Goal: Information Seeking & Learning: Learn about a topic

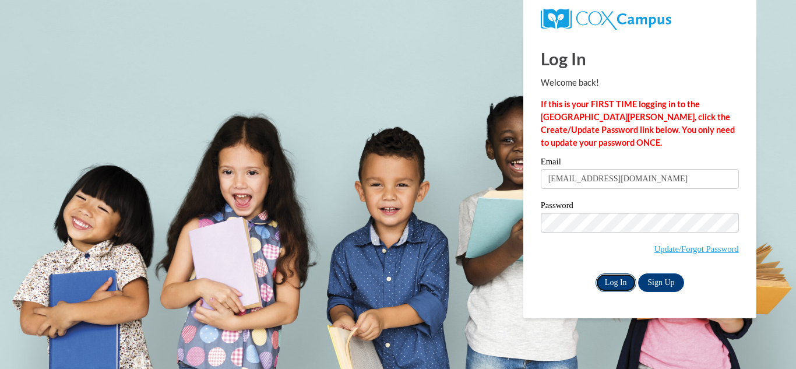
click at [607, 280] on input "Log In" at bounding box center [615, 282] width 41 height 19
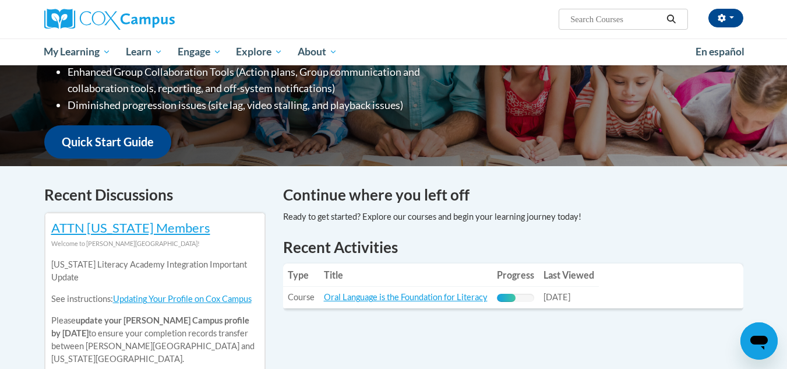
scroll to position [244, 0]
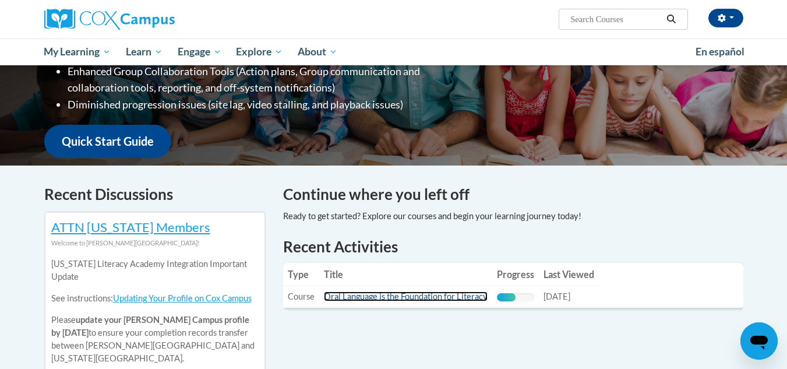
click at [413, 299] on link "Oral Language is the Foundation for Literacy" at bounding box center [406, 296] width 164 height 10
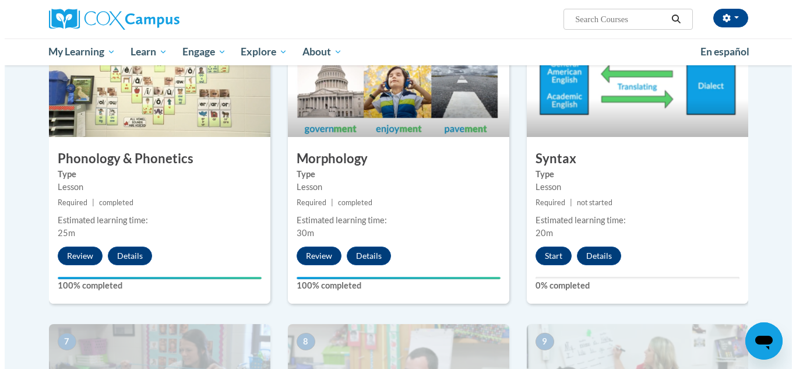
scroll to position [624, 0]
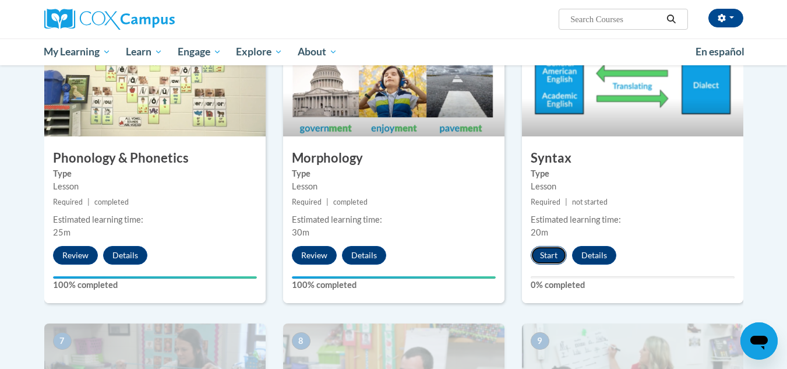
click at [544, 253] on button "Start" at bounding box center [549, 255] width 36 height 19
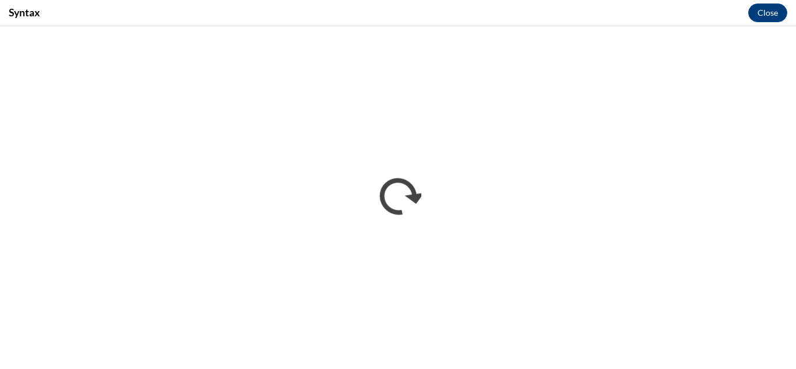
scroll to position [0, 0]
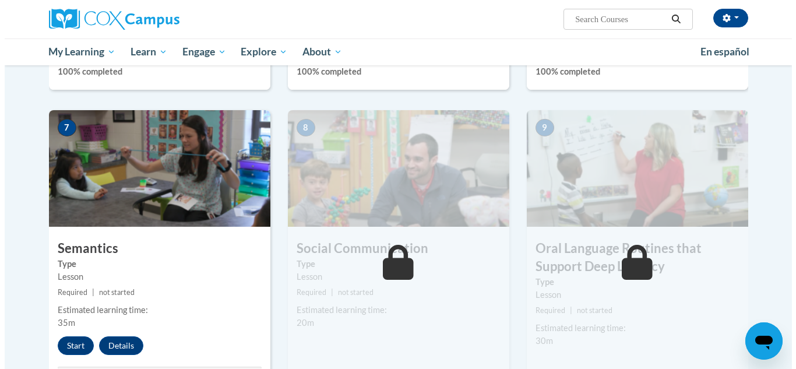
scroll to position [887, 0]
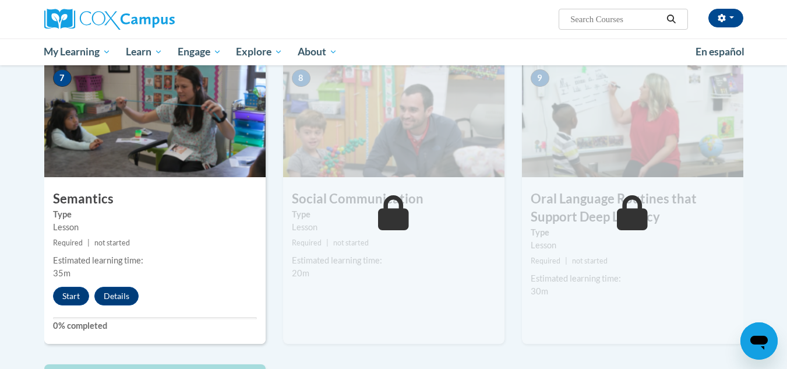
click at [125, 266] on div "Estimated learning time:" at bounding box center [155, 260] width 204 height 13
click at [122, 161] on img at bounding box center [154, 119] width 221 height 117
click at [67, 291] on button "Start" at bounding box center [71, 296] width 36 height 19
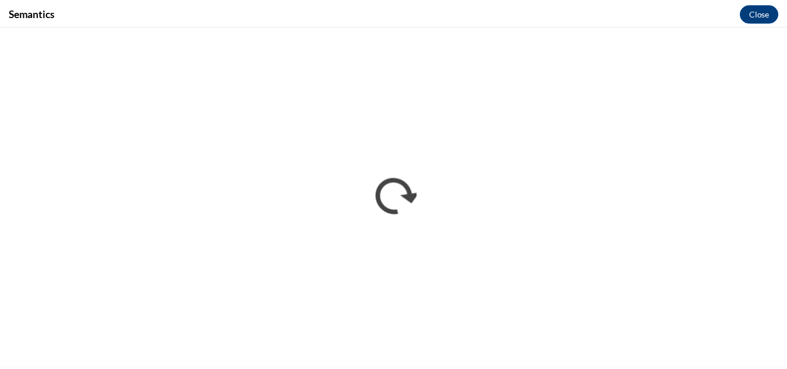
scroll to position [0, 0]
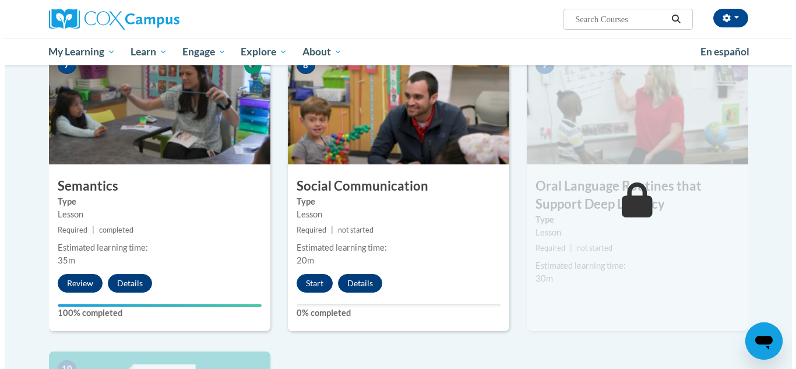
scroll to position [900, 0]
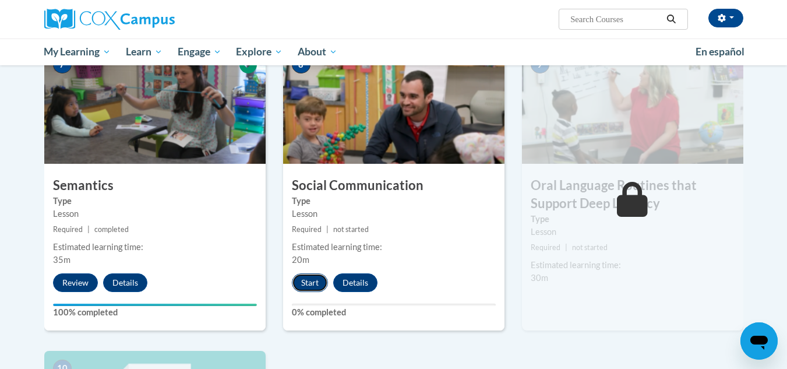
click at [302, 285] on button "Start" at bounding box center [310, 282] width 36 height 19
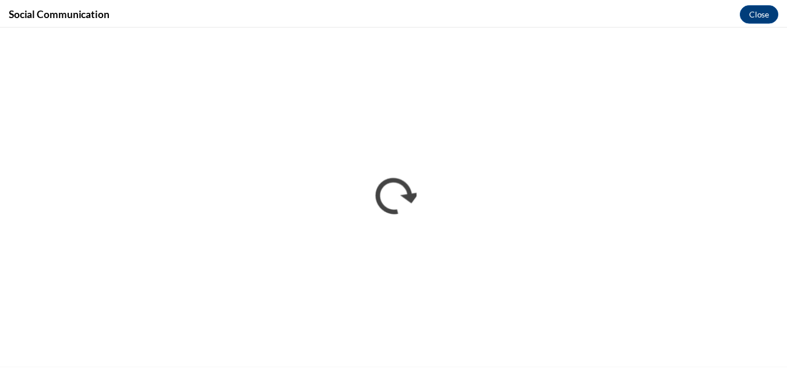
scroll to position [0, 0]
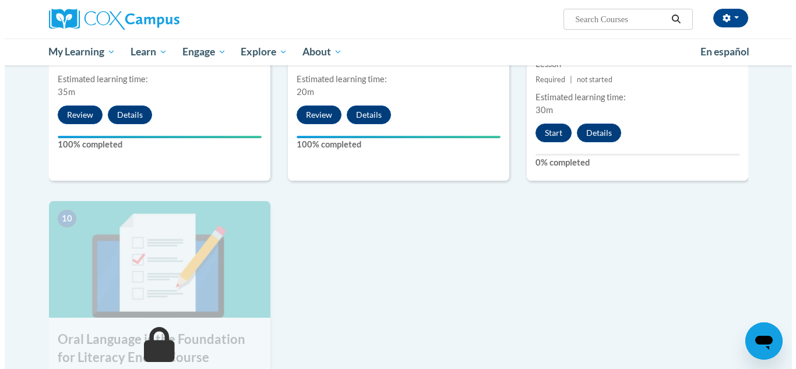
scroll to position [1069, 0]
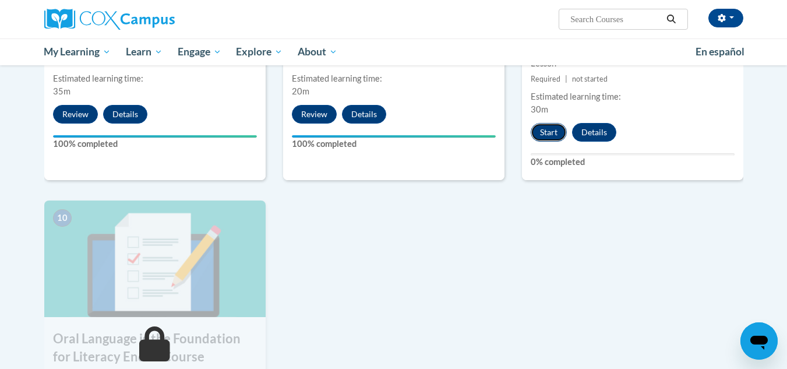
click at [549, 132] on button "Start" at bounding box center [549, 132] width 36 height 19
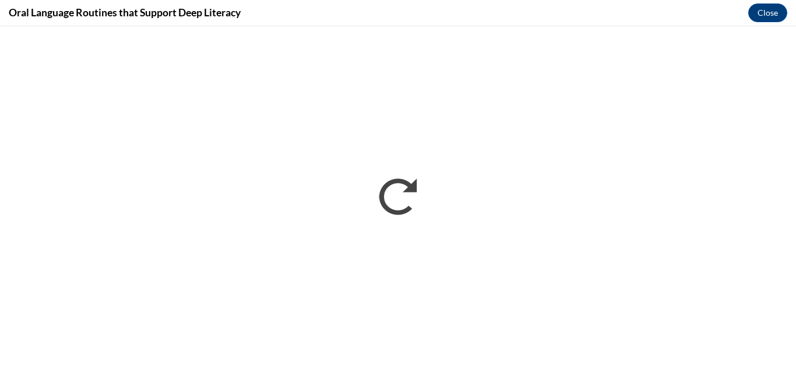
scroll to position [0, 0]
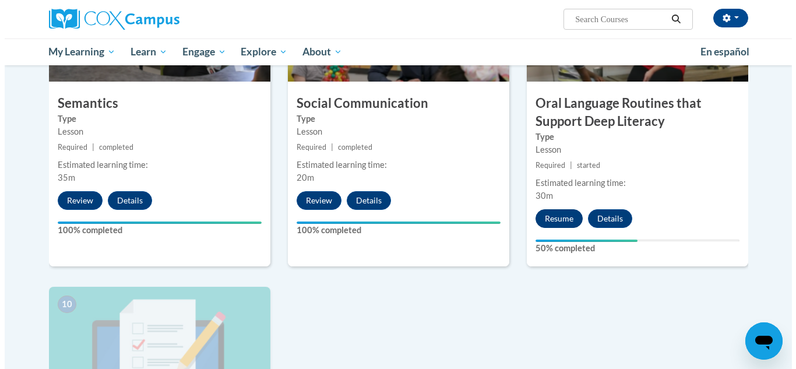
scroll to position [983, 0]
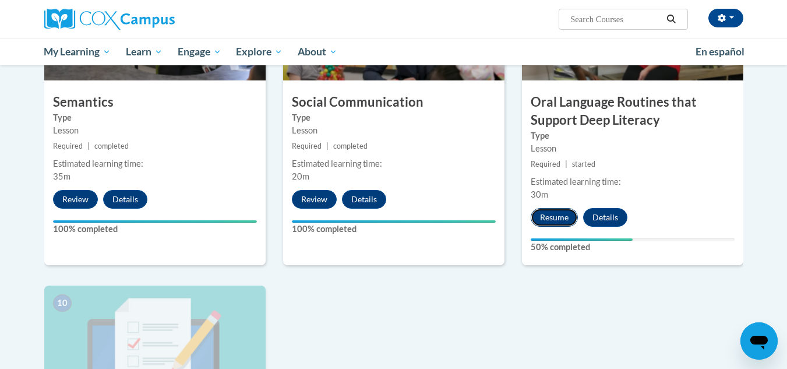
click at [548, 218] on button "Resume" at bounding box center [554, 217] width 47 height 19
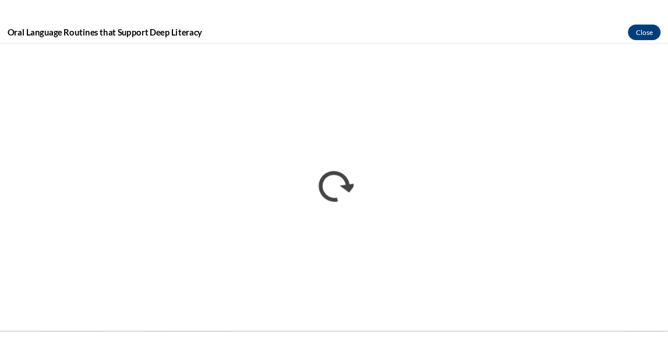
scroll to position [0, 0]
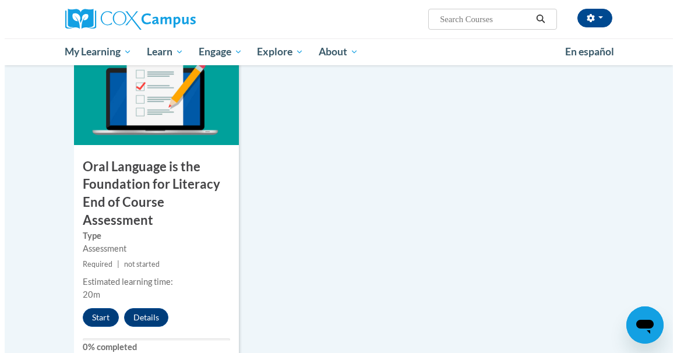
scroll to position [1286, 0]
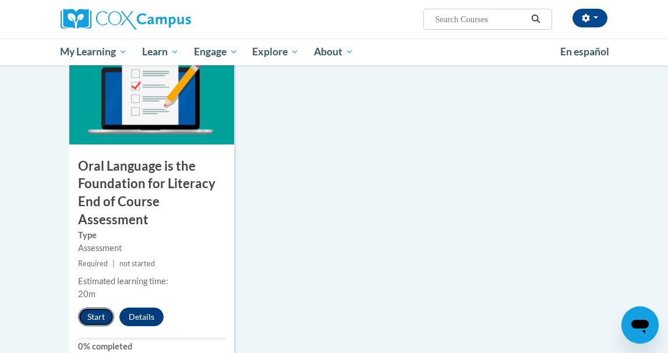
click at [90, 319] on button "Start" at bounding box center [96, 317] width 36 height 19
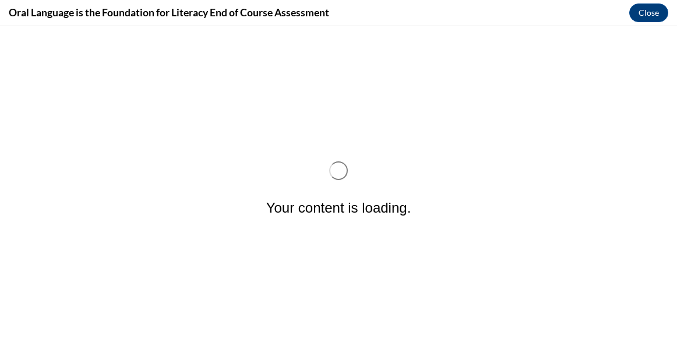
scroll to position [0, 0]
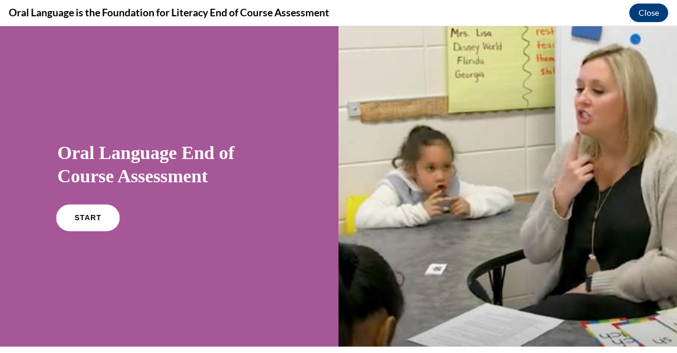
click at [92, 220] on span "START" at bounding box center [87, 218] width 27 height 9
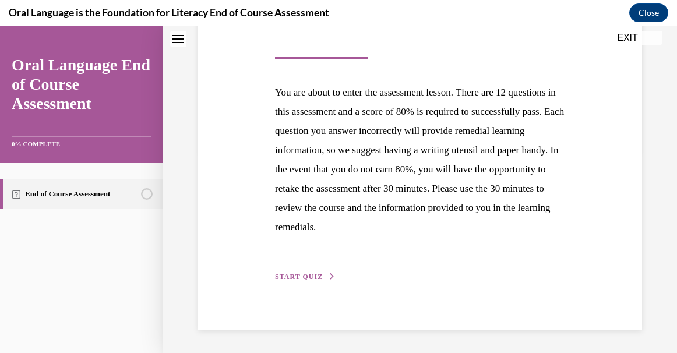
scroll to position [226, 0]
click at [308, 274] on span "START QUIZ" at bounding box center [299, 277] width 48 height 8
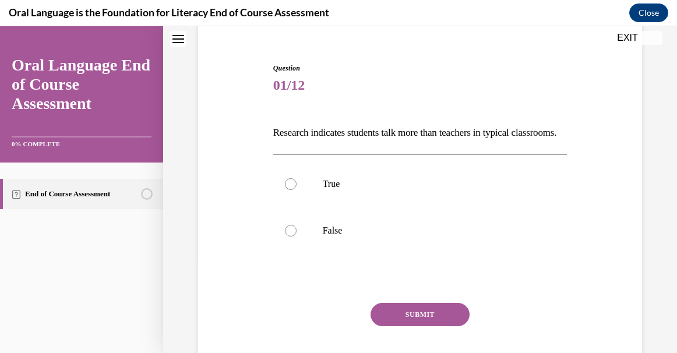
scroll to position [101, 0]
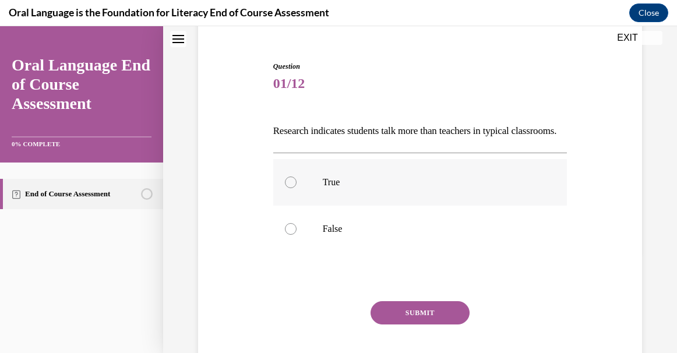
click at [344, 188] on p "True" at bounding box center [431, 183] width 216 height 12
click at [297, 188] on input "True" at bounding box center [291, 183] width 12 height 12
radio input "true"
click at [419, 325] on button "SUBMIT" at bounding box center [420, 312] width 99 height 23
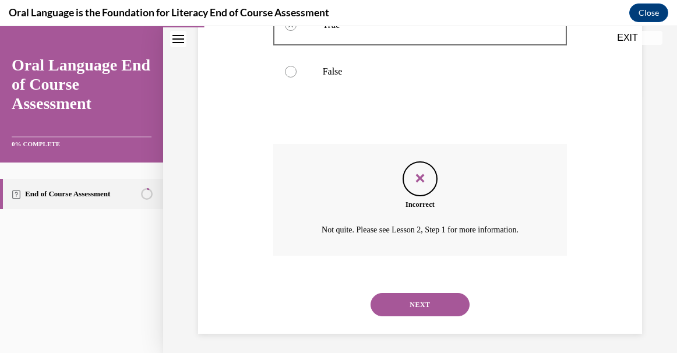
scroll to position [282, 0]
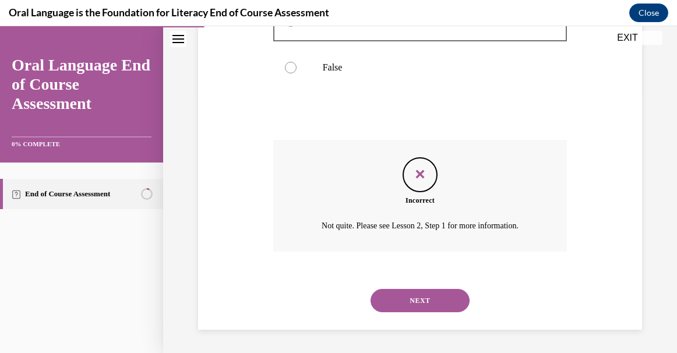
click at [414, 295] on button "NEXT" at bounding box center [420, 300] width 99 height 23
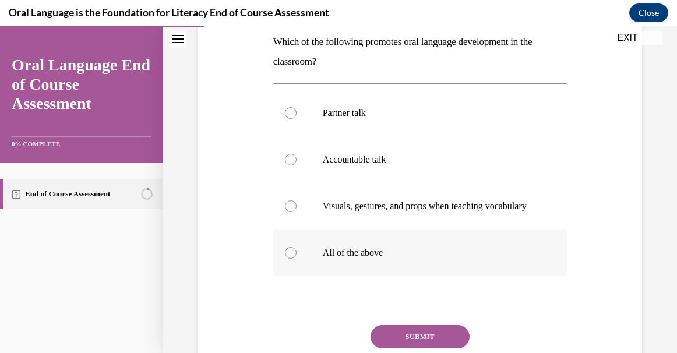
scroll to position [191, 0]
click at [383, 272] on label "All of the above" at bounding box center [420, 252] width 294 height 47
click at [297, 258] on input "All of the above" at bounding box center [291, 252] width 12 height 12
radio input "true"
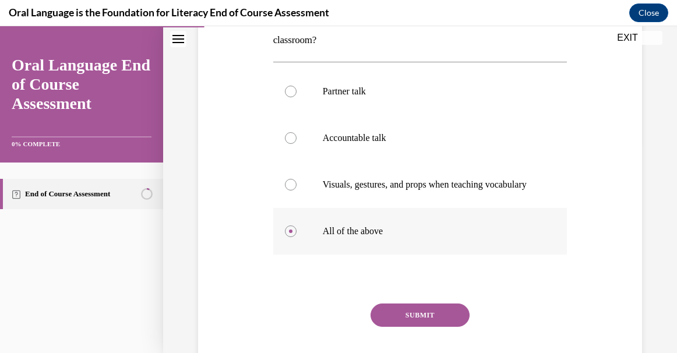
scroll to position [256, 0]
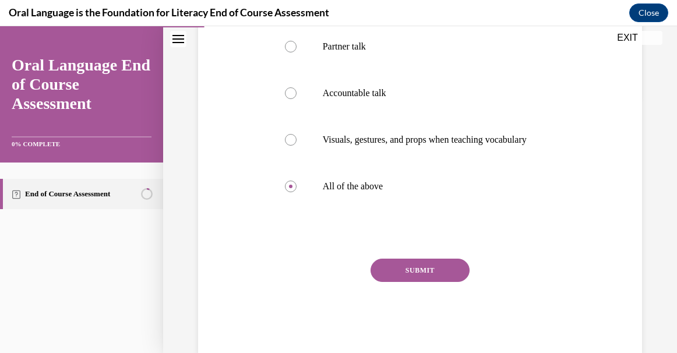
click at [418, 282] on button "SUBMIT" at bounding box center [420, 270] width 99 height 23
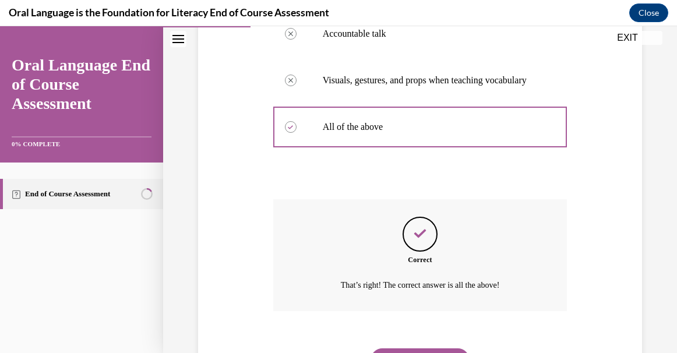
scroll to position [387, 0]
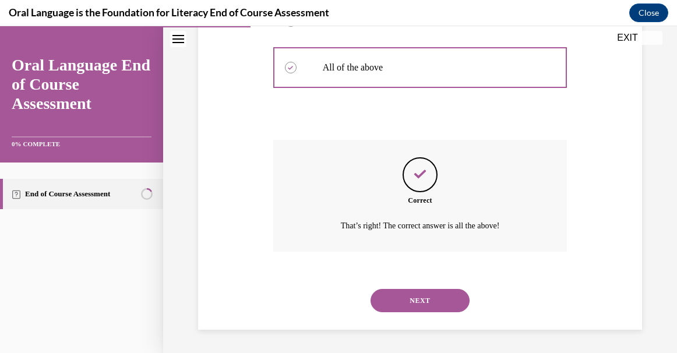
click at [418, 302] on button "NEXT" at bounding box center [420, 300] width 99 height 23
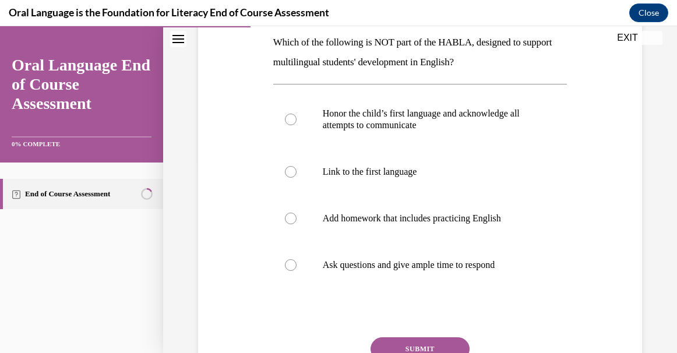
scroll to position [190, 0]
click at [397, 227] on label "Add homework that includes practicing English" at bounding box center [420, 218] width 294 height 47
click at [297, 224] on input "Add homework that includes practicing English" at bounding box center [291, 218] width 12 height 12
radio input "true"
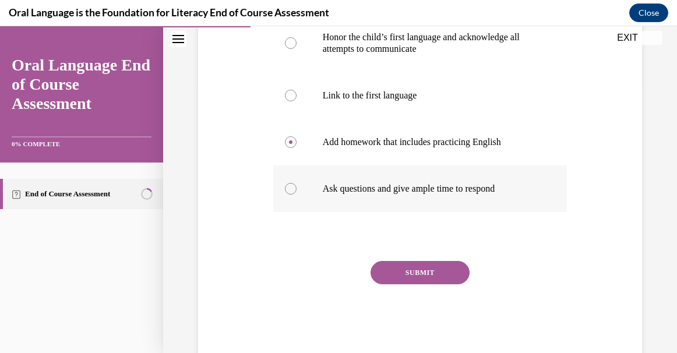
scroll to position [283, 0]
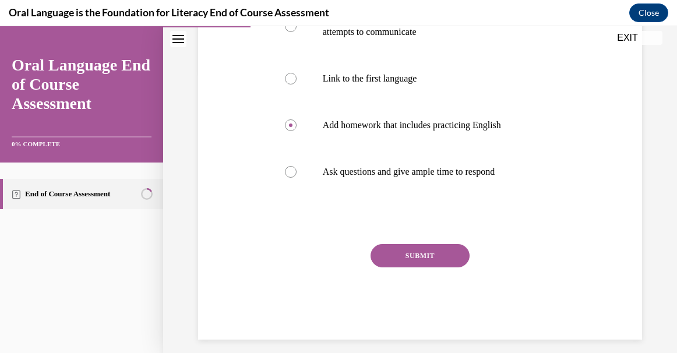
click at [416, 252] on button "SUBMIT" at bounding box center [420, 255] width 99 height 23
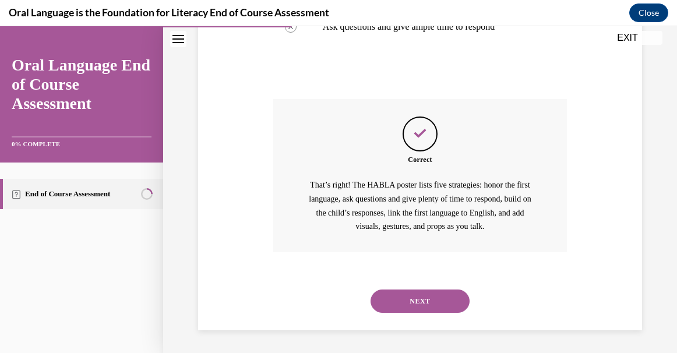
scroll to position [428, 0]
click at [415, 298] on button "NEXT" at bounding box center [420, 300] width 99 height 23
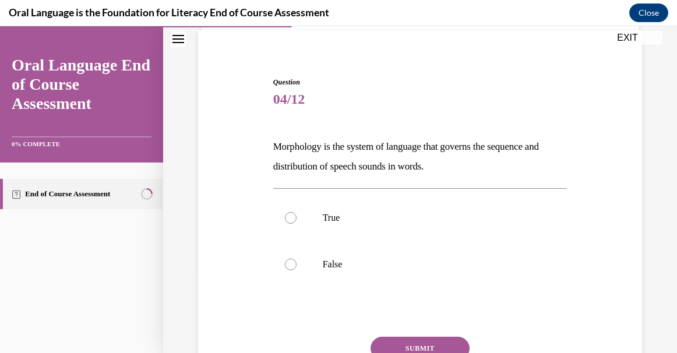
scroll to position [127, 0]
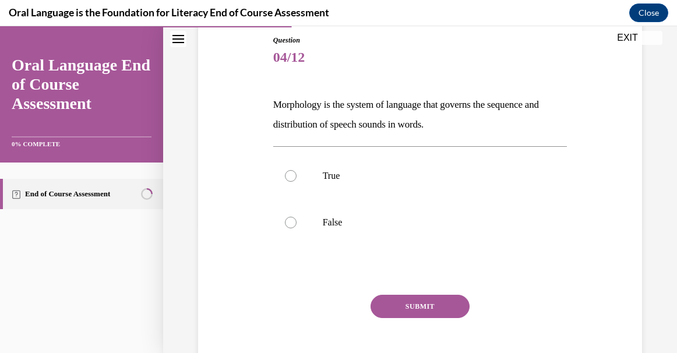
click at [206, 26] on div "Oral Language is the Foundation for Literacy End of Course Assessment Close" at bounding box center [338, 13] width 677 height 26
click at [308, 178] on label "True" at bounding box center [420, 176] width 294 height 47
click at [297, 178] on input "True" at bounding box center [291, 176] width 12 height 12
radio input "true"
click at [417, 302] on button "SUBMIT" at bounding box center [420, 306] width 99 height 23
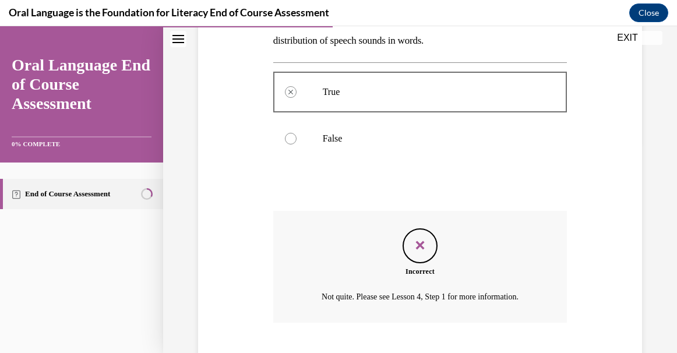
scroll to position [282, 0]
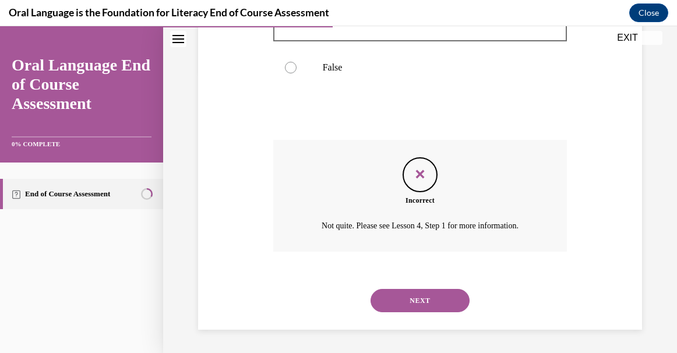
click at [417, 302] on button "NEXT" at bounding box center [420, 300] width 99 height 23
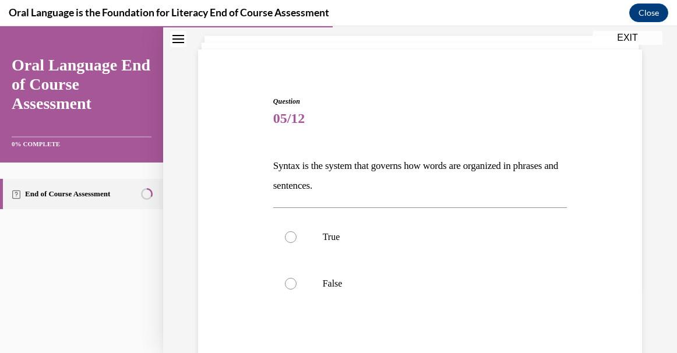
scroll to position [66, 0]
click at [382, 255] on label "True" at bounding box center [420, 236] width 294 height 47
click at [297, 242] on input "True" at bounding box center [291, 237] width 12 height 12
radio input "true"
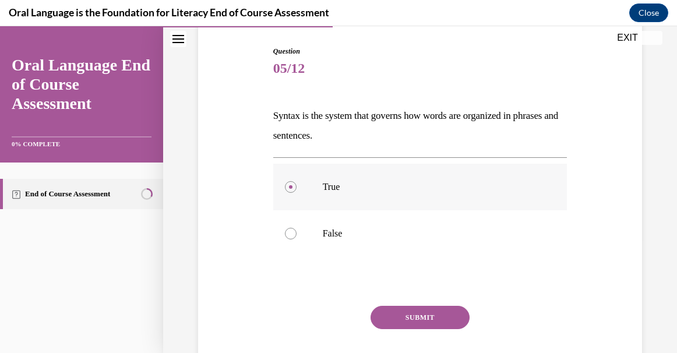
scroll to position [132, 0]
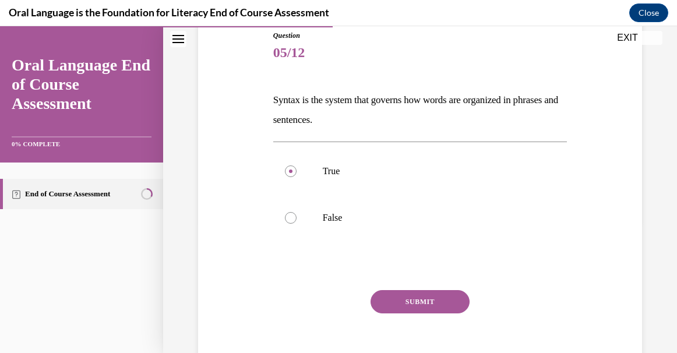
click at [412, 306] on button "SUBMIT" at bounding box center [420, 301] width 99 height 23
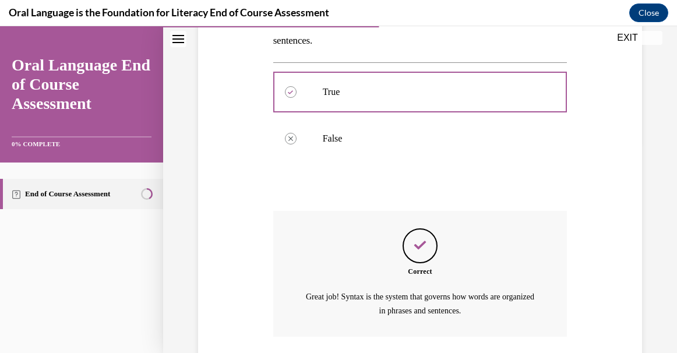
scroll to position [296, 0]
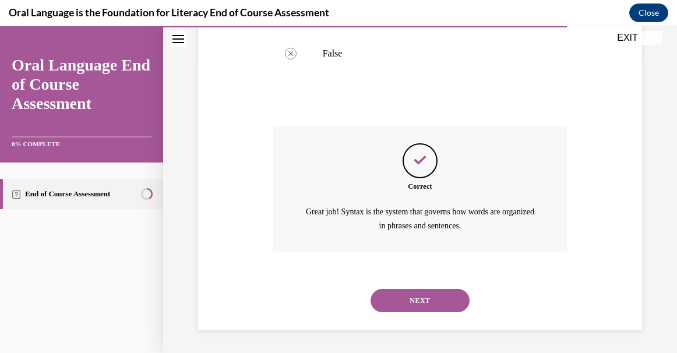
click at [412, 306] on button "NEXT" at bounding box center [420, 300] width 99 height 23
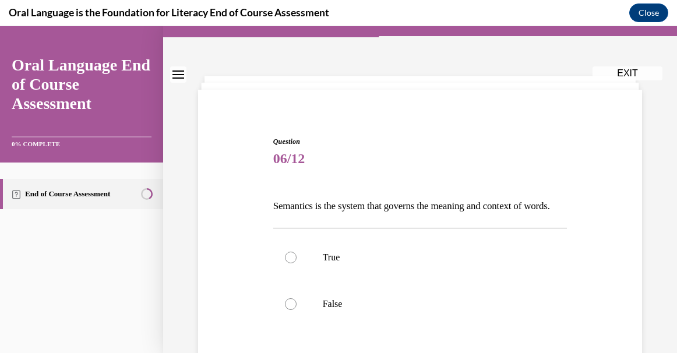
scroll to position [36, 0]
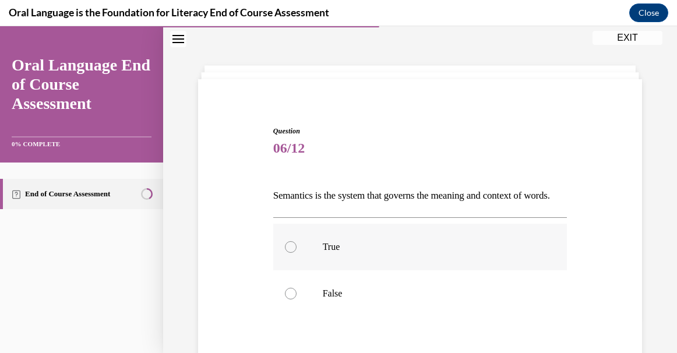
click at [407, 270] on label "True" at bounding box center [420, 247] width 294 height 47
click at [297, 253] on input "True" at bounding box center [291, 247] width 12 height 12
radio input "true"
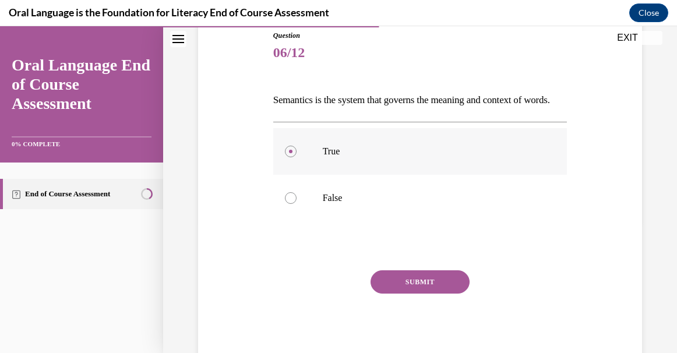
scroll to position [173, 0]
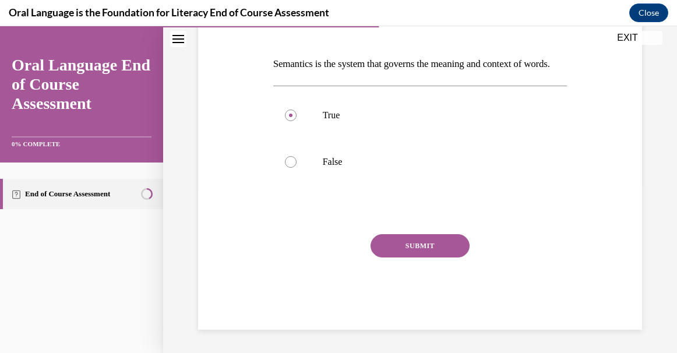
click at [406, 258] on button "SUBMIT" at bounding box center [420, 245] width 99 height 23
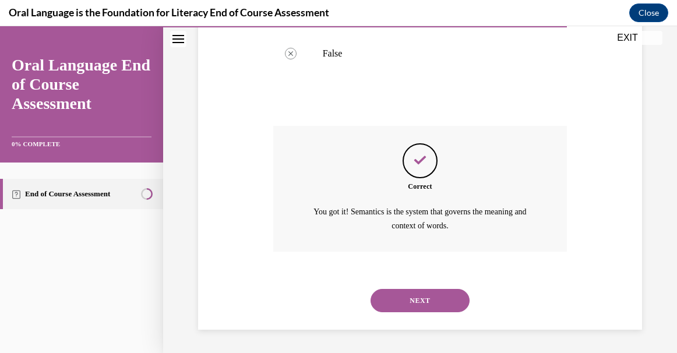
scroll to position [296, 0]
click at [418, 294] on button "NEXT" at bounding box center [420, 300] width 99 height 23
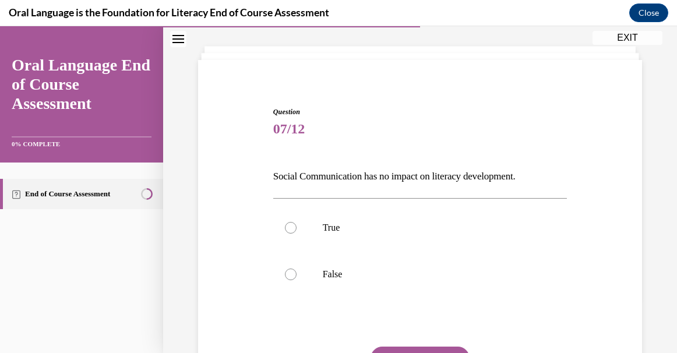
scroll to position [56, 0]
click at [390, 272] on p "False" at bounding box center [431, 274] width 216 height 12
click at [297, 272] on input "False" at bounding box center [291, 274] width 12 height 12
radio input "true"
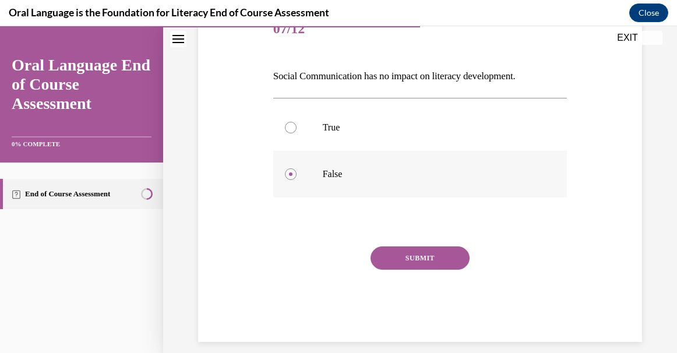
scroll to position [156, 0]
click at [392, 265] on button "SUBMIT" at bounding box center [420, 257] width 99 height 23
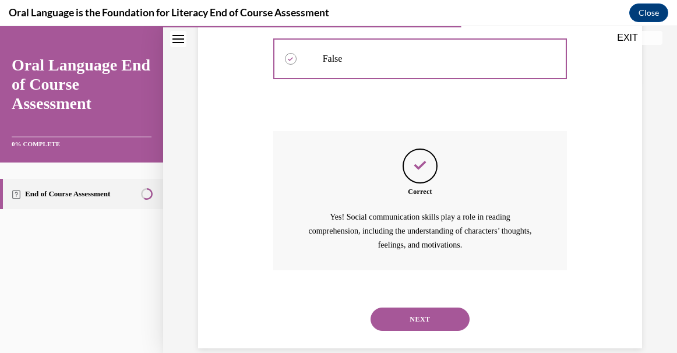
scroll to position [290, 0]
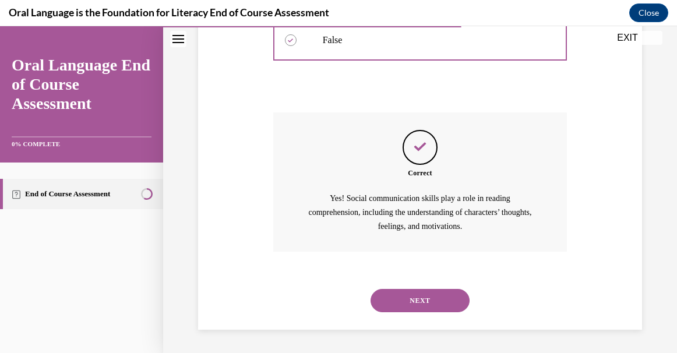
click at [412, 309] on button "NEXT" at bounding box center [420, 300] width 99 height 23
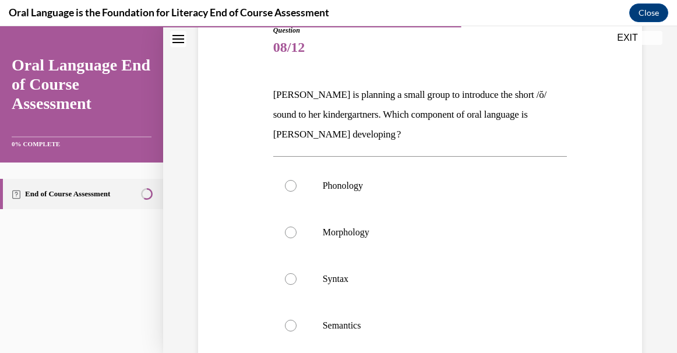
scroll to position [139, 0]
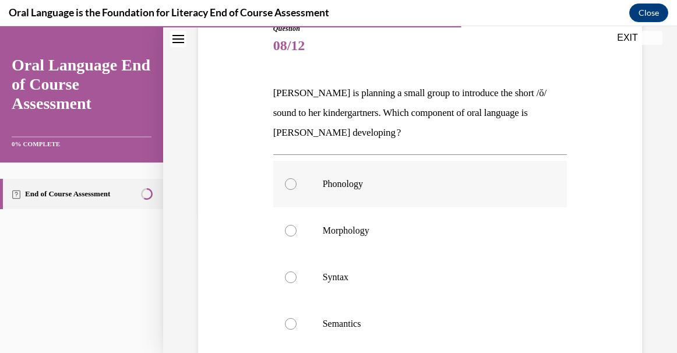
click at [369, 188] on p "Phonology" at bounding box center [431, 184] width 216 height 12
click at [297, 188] on input "Phonology" at bounding box center [291, 184] width 12 height 12
radio input "true"
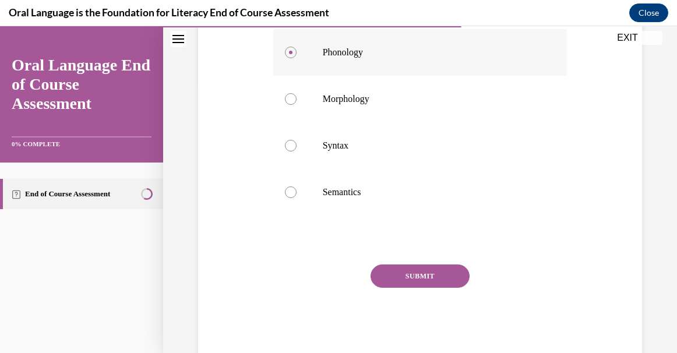
scroll to position [301, 0]
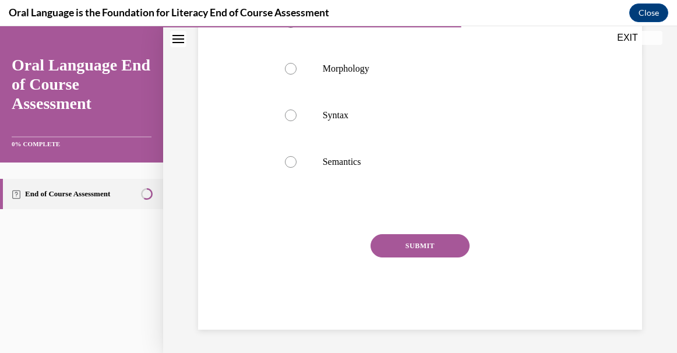
click at [402, 242] on button "SUBMIT" at bounding box center [420, 245] width 99 height 23
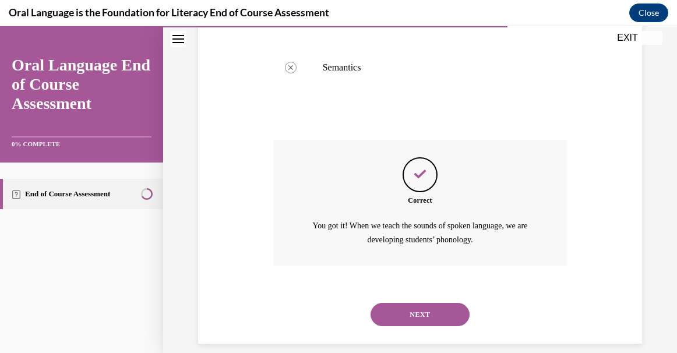
scroll to position [409, 0]
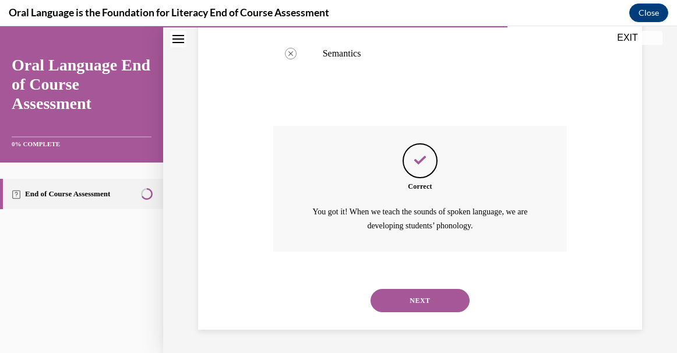
click at [423, 292] on button "NEXT" at bounding box center [420, 300] width 99 height 23
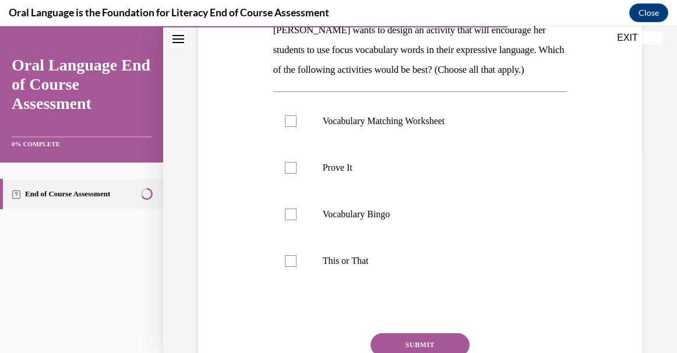
scroll to position [202, 0]
click at [346, 266] on p "This or That" at bounding box center [431, 261] width 216 height 12
click at [297, 266] on input "This or That" at bounding box center [291, 261] width 12 height 12
checkbox input "true"
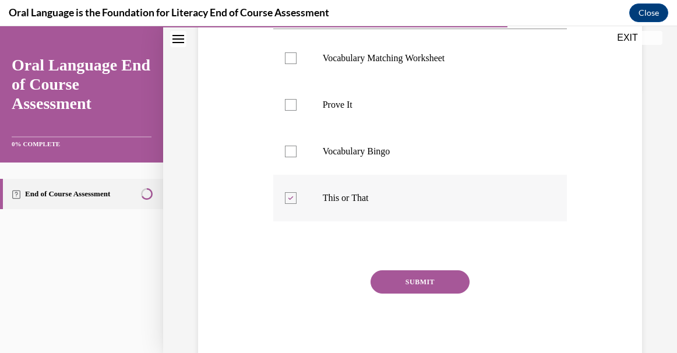
scroll to position [266, 0]
click at [399, 292] on button "SUBMIT" at bounding box center [420, 280] width 99 height 23
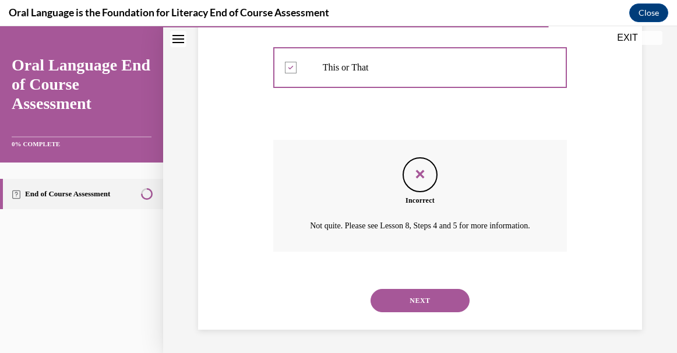
scroll to position [429, 0]
click at [418, 292] on button "NEXT" at bounding box center [420, 300] width 99 height 23
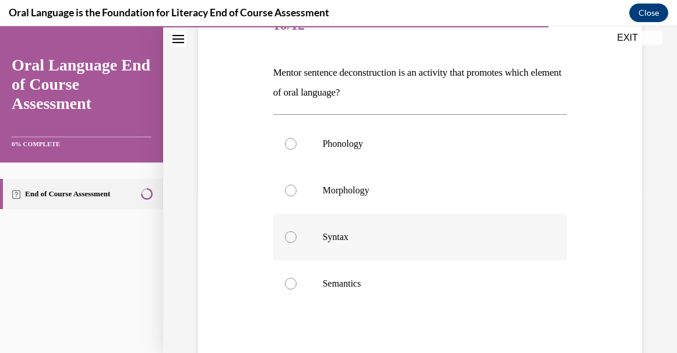
scroll to position [158, 0]
click at [382, 234] on p "Syntax" at bounding box center [431, 238] width 216 height 12
click at [297, 234] on input "Syntax" at bounding box center [291, 238] width 12 height 12
radio input "true"
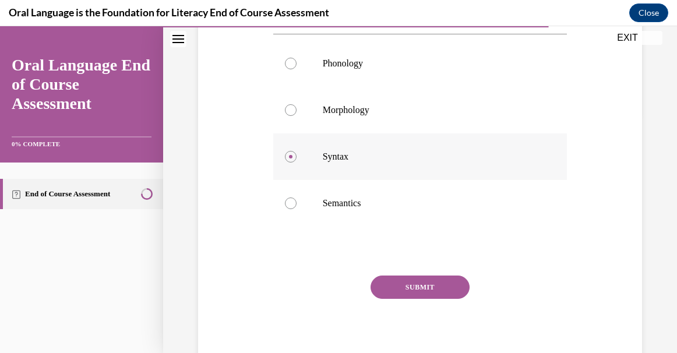
scroll to position [280, 0]
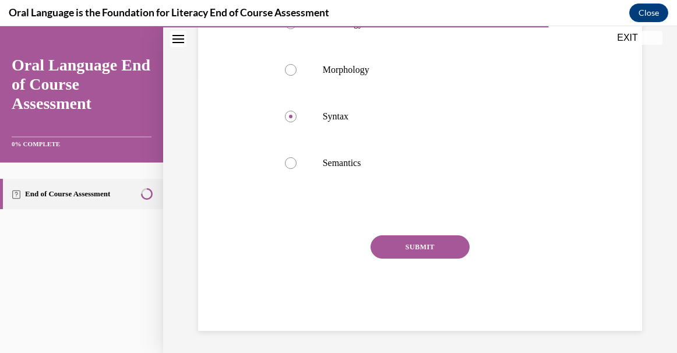
click at [389, 247] on button "SUBMIT" at bounding box center [420, 246] width 99 height 23
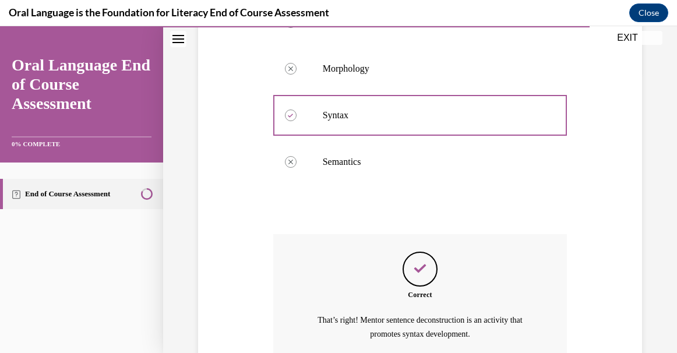
scroll to position [389, 0]
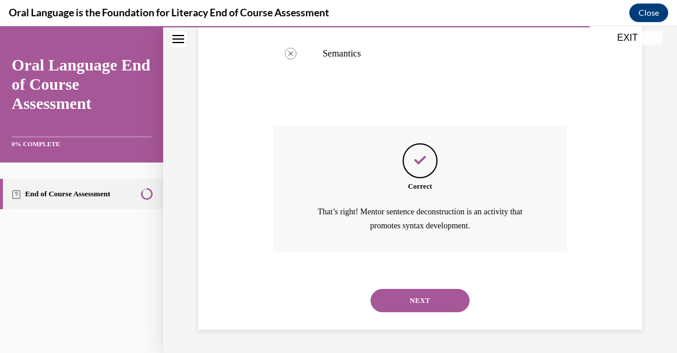
click at [414, 303] on button "NEXT" at bounding box center [420, 300] width 99 height 23
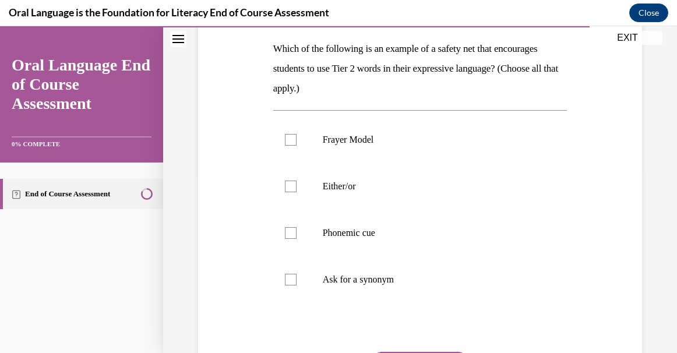
scroll to position [182, 0]
click at [339, 193] on label "Either/or" at bounding box center [420, 187] width 294 height 47
click at [297, 193] on input "Either/or" at bounding box center [291, 187] width 12 height 12
checkbox input "true"
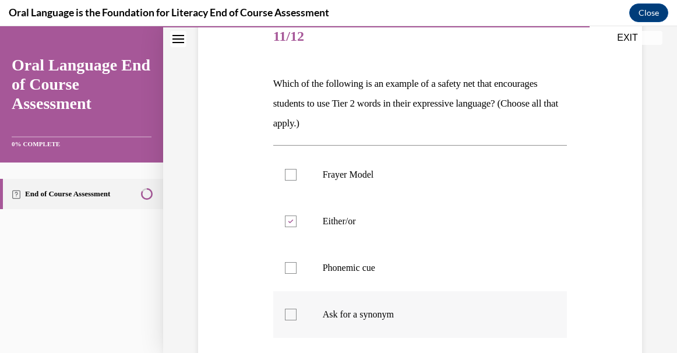
scroll to position [147, 0]
click at [331, 270] on p "Phonemic cue" at bounding box center [431, 269] width 216 height 12
click at [297, 270] on input "Phonemic cue" at bounding box center [291, 269] width 12 height 12
checkbox input "true"
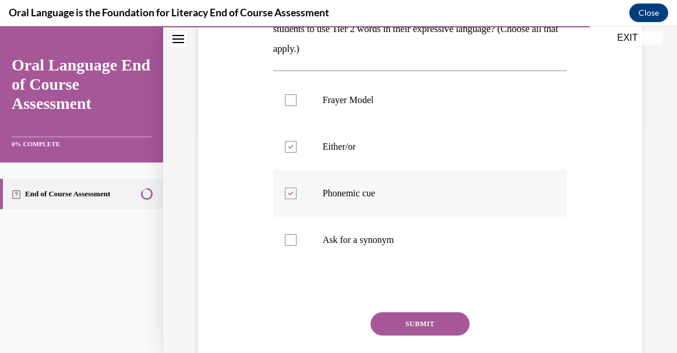
scroll to position [244, 0]
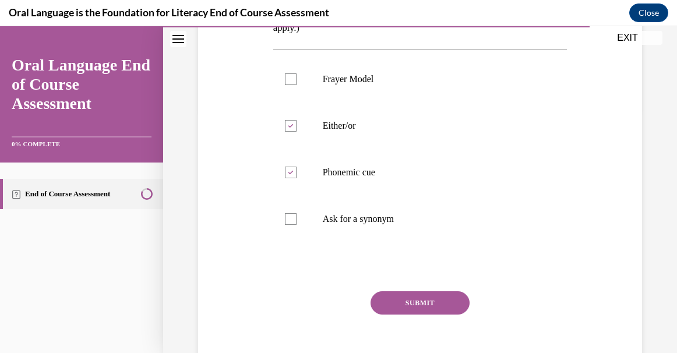
click at [446, 299] on button "SUBMIT" at bounding box center [420, 302] width 99 height 23
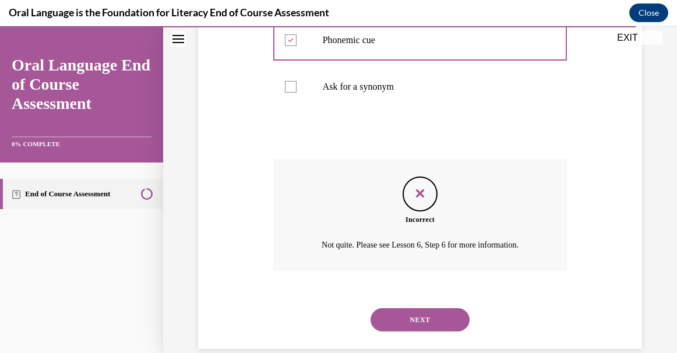
scroll to position [395, 0]
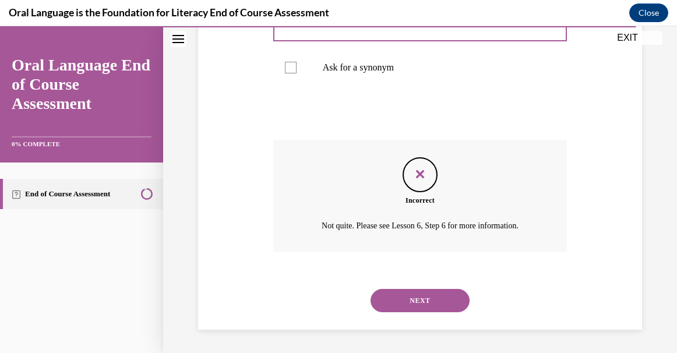
click at [425, 294] on button "NEXT" at bounding box center [420, 300] width 99 height 23
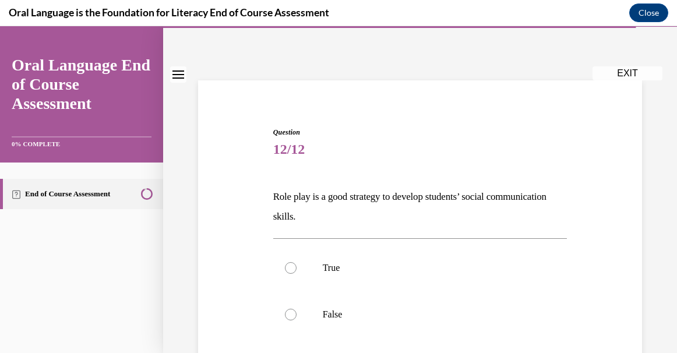
scroll to position [42, 0]
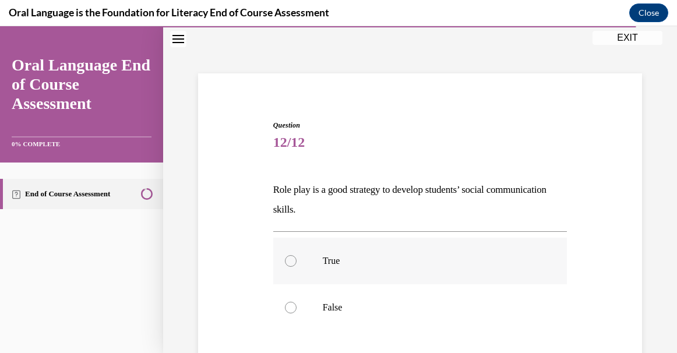
click at [401, 277] on label "True" at bounding box center [420, 261] width 294 height 47
click at [297, 267] on input "True" at bounding box center [291, 261] width 12 height 12
radio input "true"
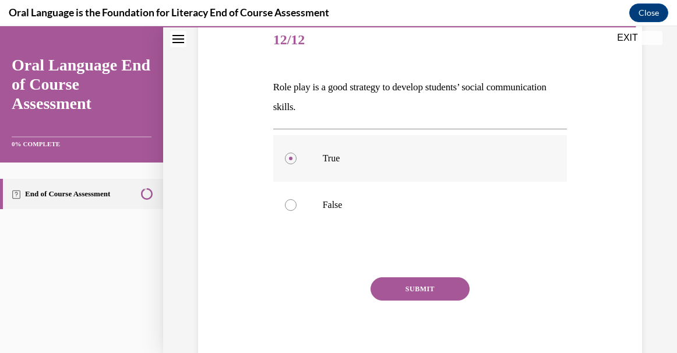
scroll to position [182, 0]
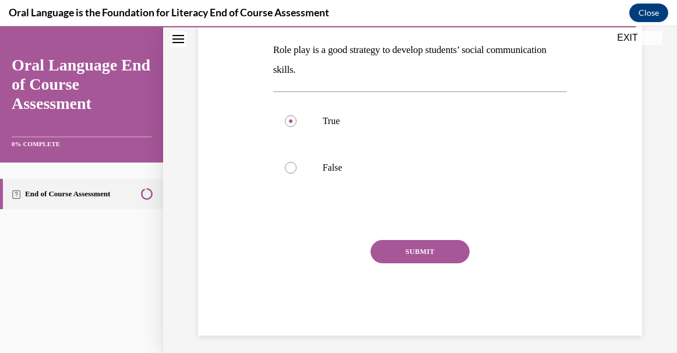
click at [407, 245] on button "SUBMIT" at bounding box center [420, 251] width 99 height 23
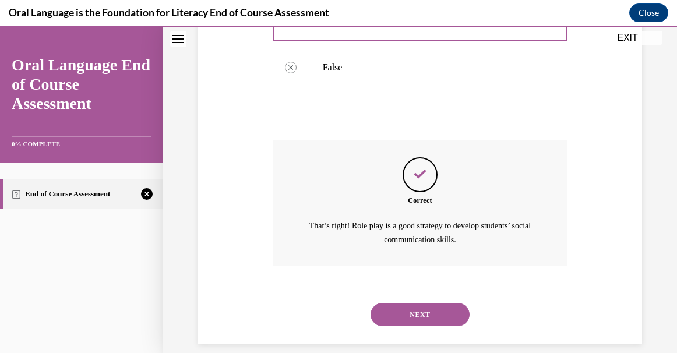
scroll to position [296, 0]
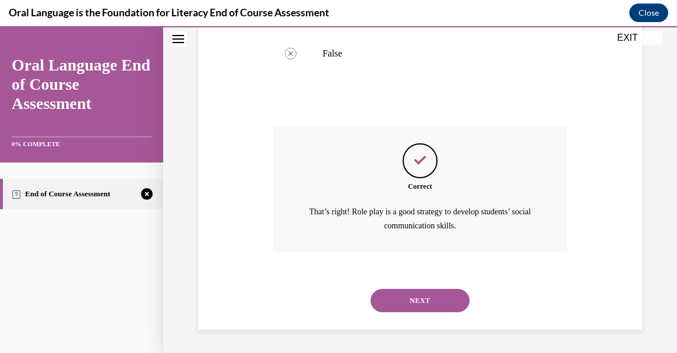
click at [413, 297] on button "NEXT" at bounding box center [420, 300] width 99 height 23
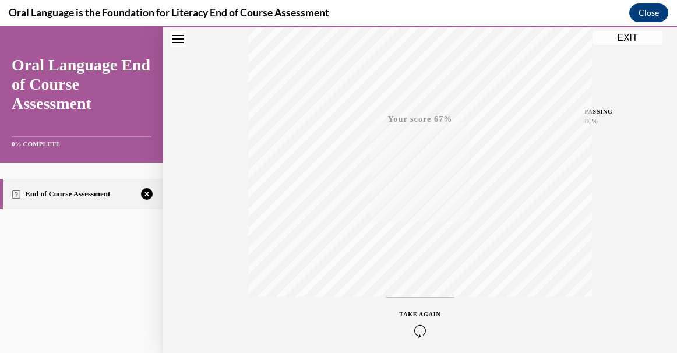
scroll to position [223, 0]
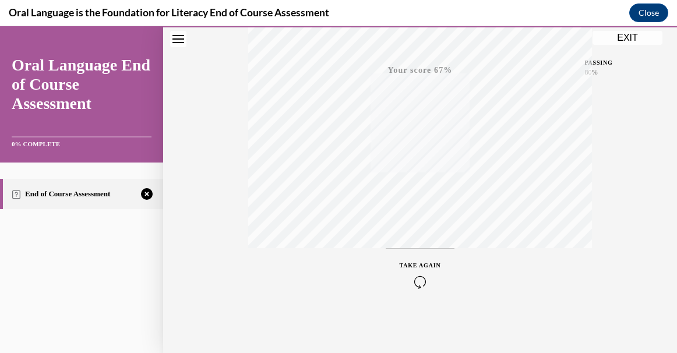
click at [413, 277] on icon "button" at bounding box center [420, 282] width 41 height 13
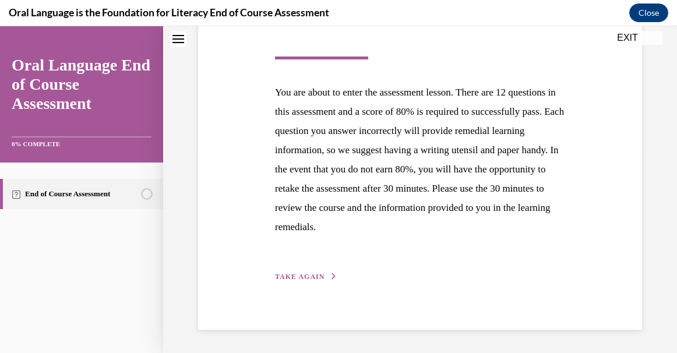
scroll to position [226, 0]
click at [315, 272] on button "TAKE AGAIN" at bounding box center [306, 277] width 62 height 10
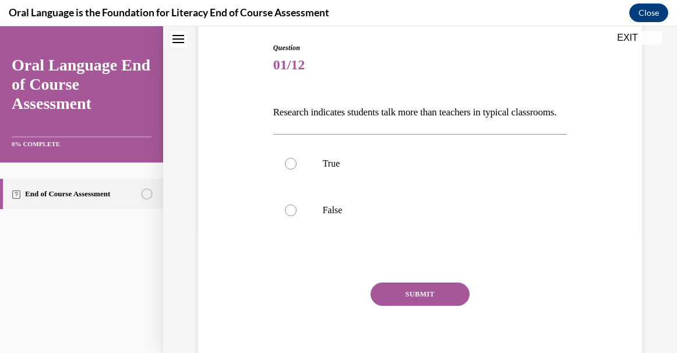
scroll to position [121, 0]
click at [306, 186] on label "True" at bounding box center [420, 162] width 294 height 47
click at [297, 168] on input "True" at bounding box center [291, 163] width 12 height 12
radio input "true"
click at [404, 305] on button "SUBMIT" at bounding box center [420, 292] width 99 height 23
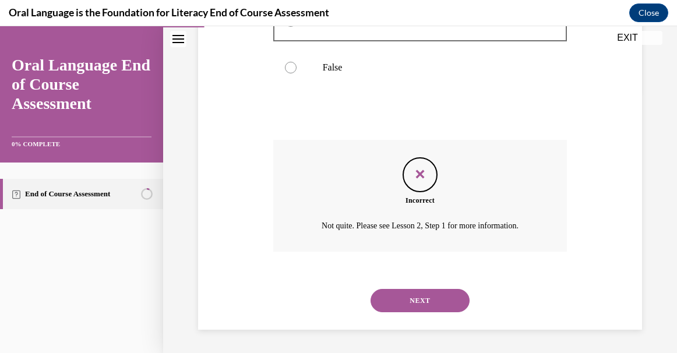
scroll to position [277, 0]
click at [412, 306] on button "NEXT" at bounding box center [420, 300] width 99 height 23
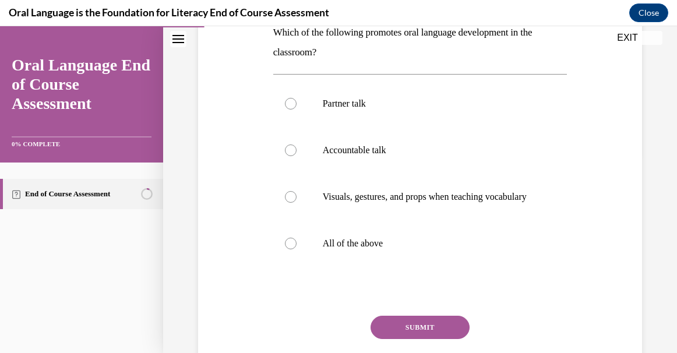
scroll to position [201, 0]
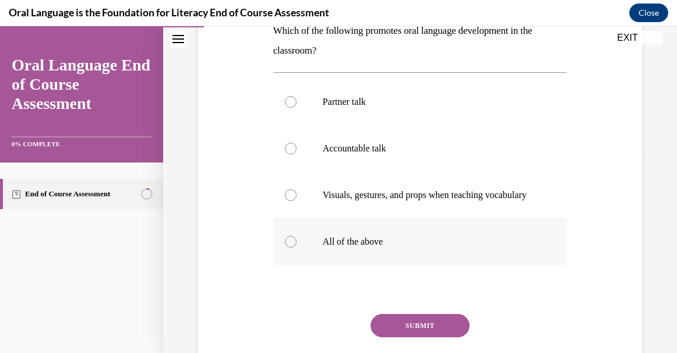
click at [373, 260] on label "All of the above" at bounding box center [420, 241] width 294 height 47
click at [297, 248] on input "All of the above" at bounding box center [291, 242] width 12 height 12
radio input "true"
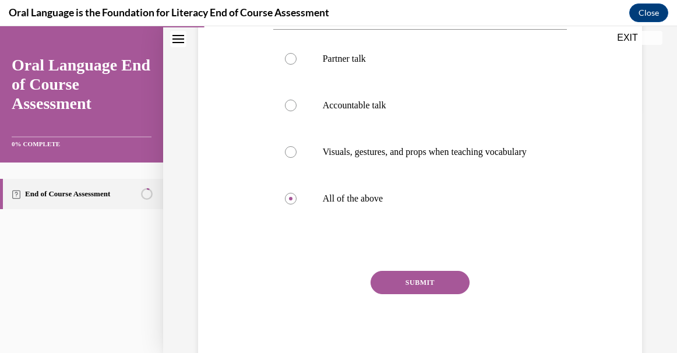
scroll to position [252, 0]
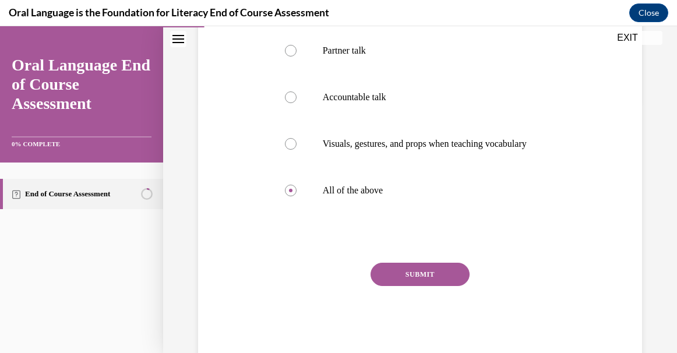
click at [415, 286] on button "SUBMIT" at bounding box center [420, 274] width 99 height 23
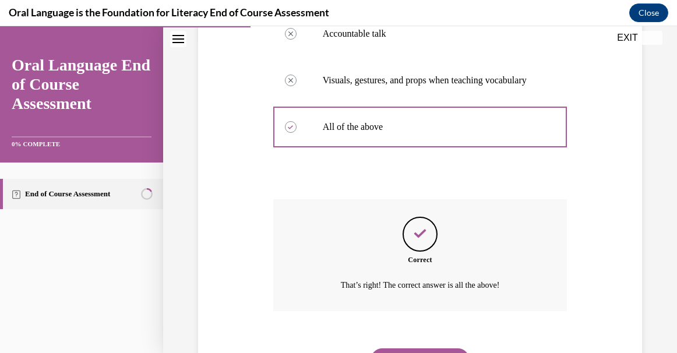
scroll to position [387, 0]
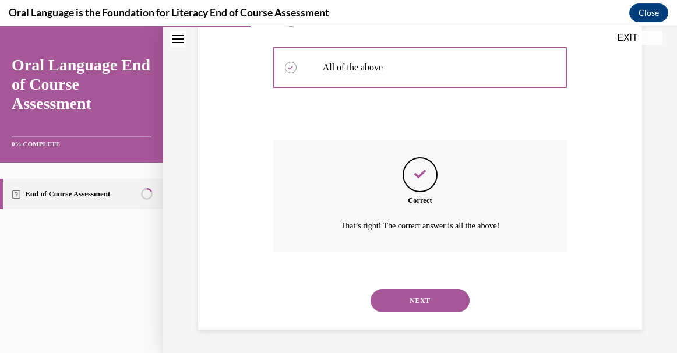
click at [415, 300] on button "NEXT" at bounding box center [420, 300] width 99 height 23
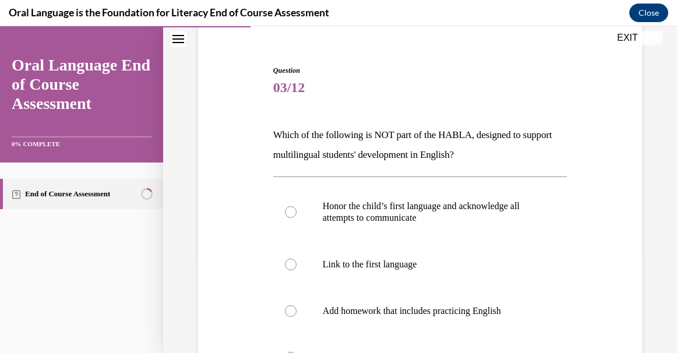
scroll to position [98, 0]
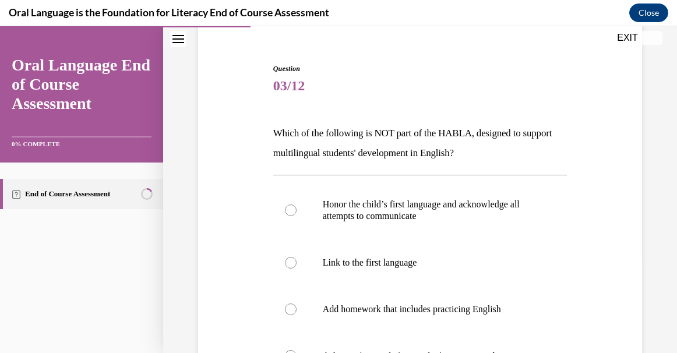
click at [415, 300] on label "Add homework that includes practicing English" at bounding box center [420, 309] width 294 height 47
click at [297, 304] on input "Add homework that includes practicing English" at bounding box center [291, 310] width 12 height 12
radio input "true"
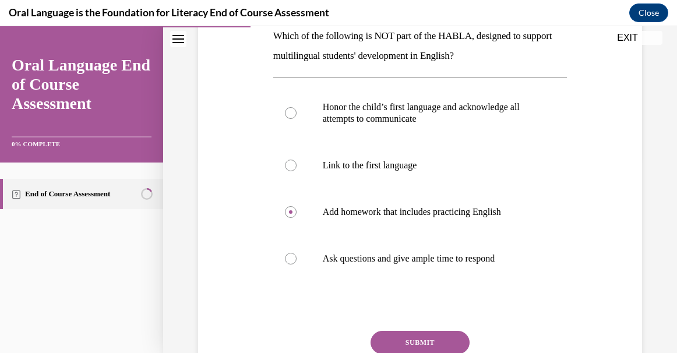
scroll to position [253, 0]
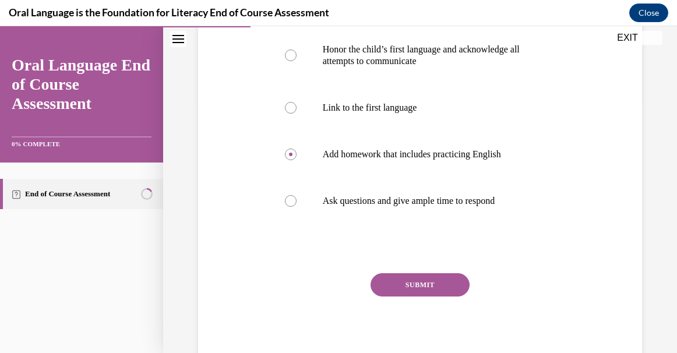
click at [415, 287] on button "SUBMIT" at bounding box center [420, 284] width 99 height 23
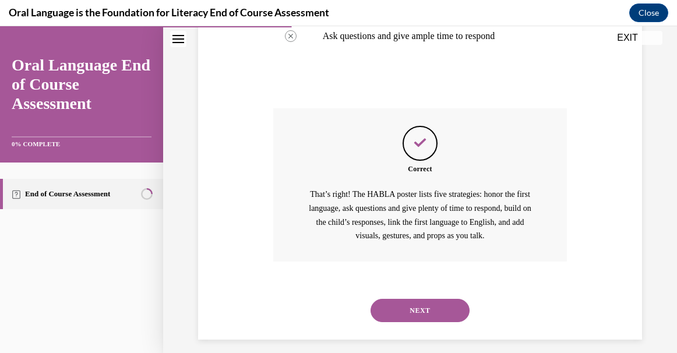
scroll to position [428, 0]
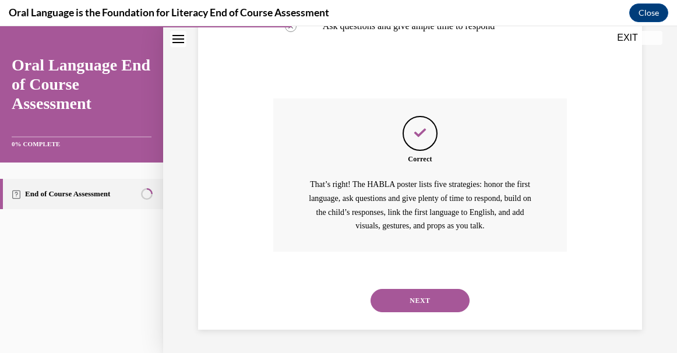
click at [419, 301] on button "NEXT" at bounding box center [420, 300] width 99 height 23
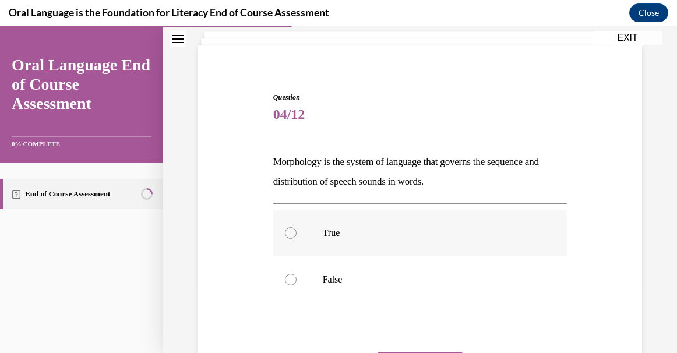
scroll to position [72, 0]
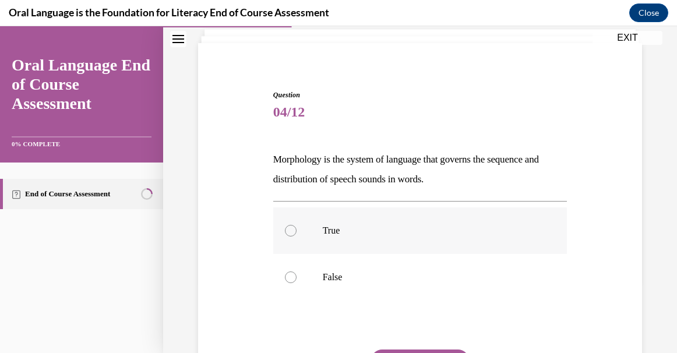
click at [373, 237] on label "True" at bounding box center [420, 230] width 294 height 47
click at [297, 237] on input "True" at bounding box center [291, 231] width 12 height 12
radio input "true"
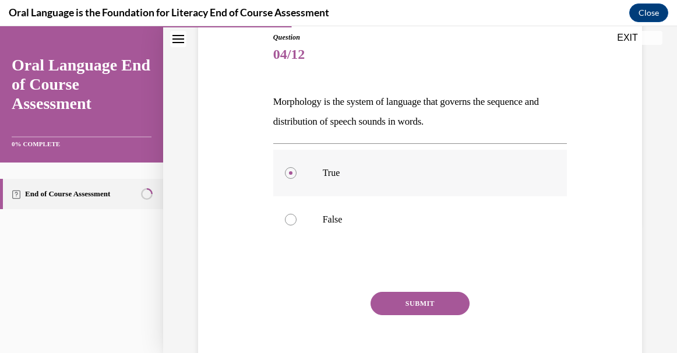
scroll to position [133, 0]
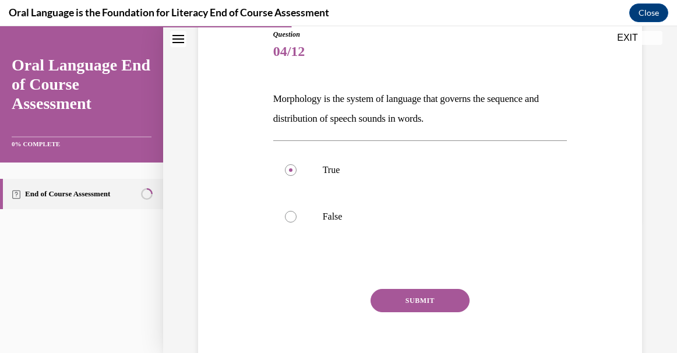
click at [401, 301] on button "SUBMIT" at bounding box center [420, 300] width 99 height 23
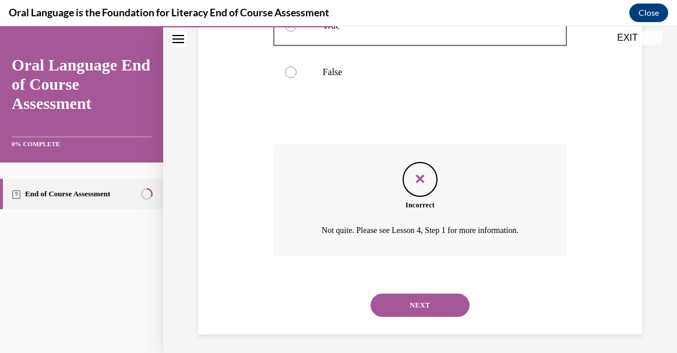
scroll to position [282, 0]
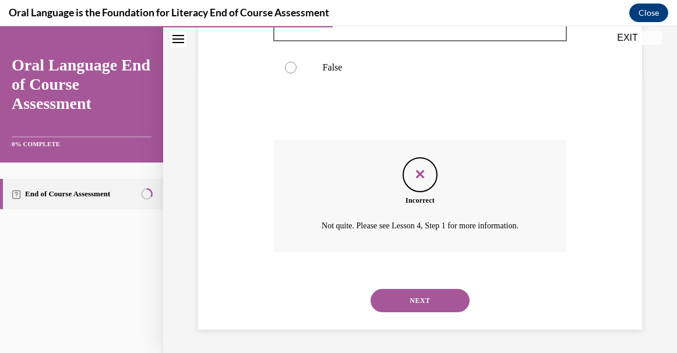
click at [401, 301] on button "NEXT" at bounding box center [420, 300] width 99 height 23
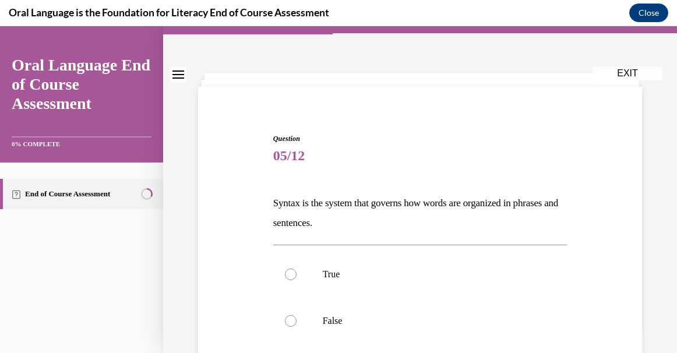
scroll to position [30, 0]
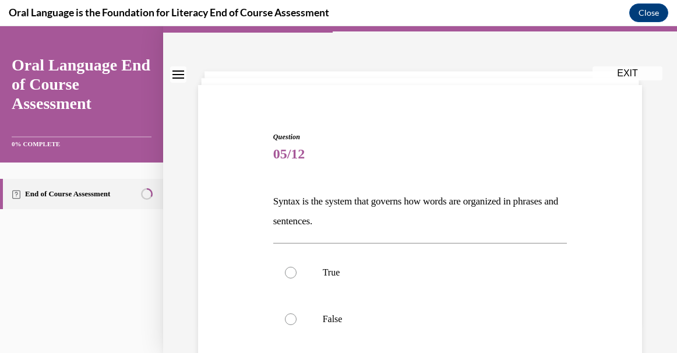
click at [401, 301] on label "False" at bounding box center [420, 319] width 294 height 47
click at [297, 313] on input "False" at bounding box center [291, 319] width 12 height 12
radio input "true"
click at [404, 280] on label "True" at bounding box center [420, 272] width 294 height 47
click at [297, 278] on input "True" at bounding box center [291, 273] width 12 height 12
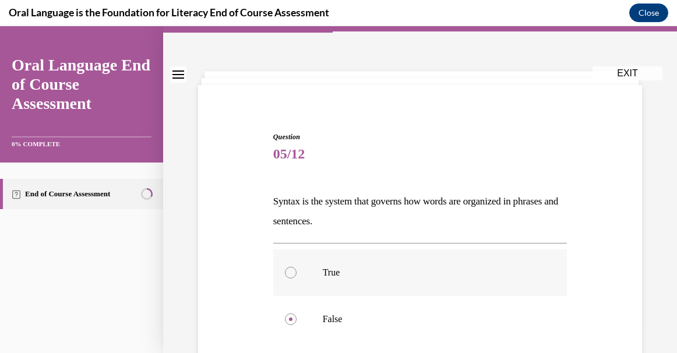
radio input "true"
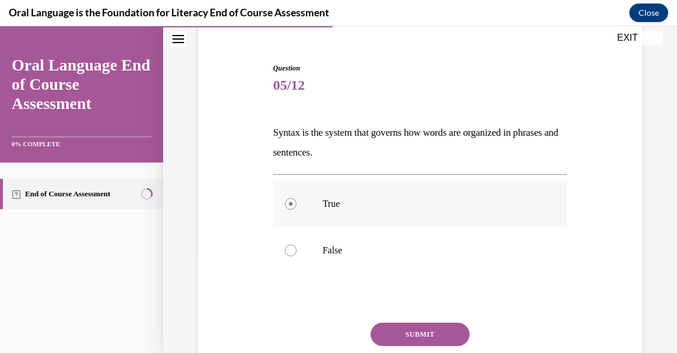
scroll to position [129, 0]
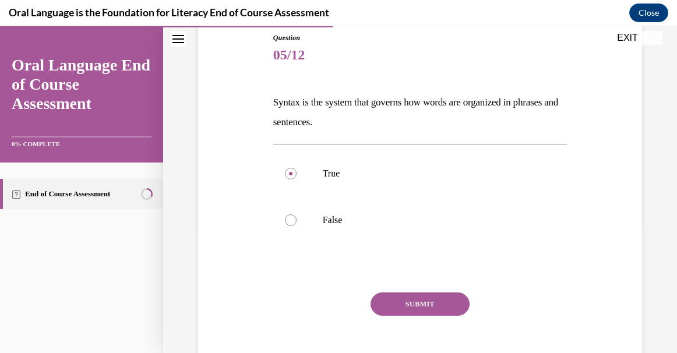
click at [424, 301] on button "SUBMIT" at bounding box center [420, 303] width 99 height 23
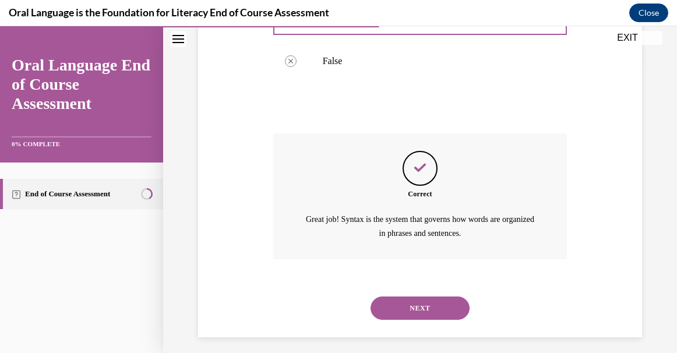
scroll to position [296, 0]
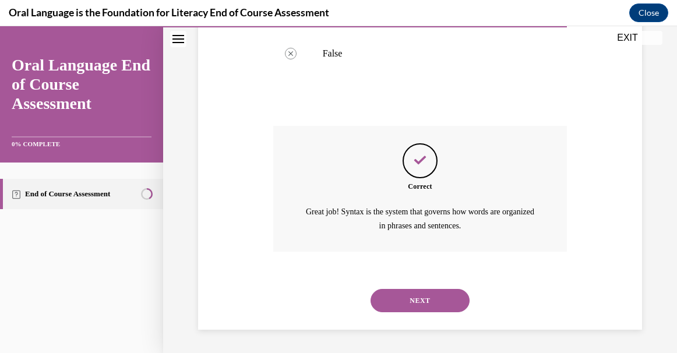
click at [424, 301] on button "NEXT" at bounding box center [420, 300] width 99 height 23
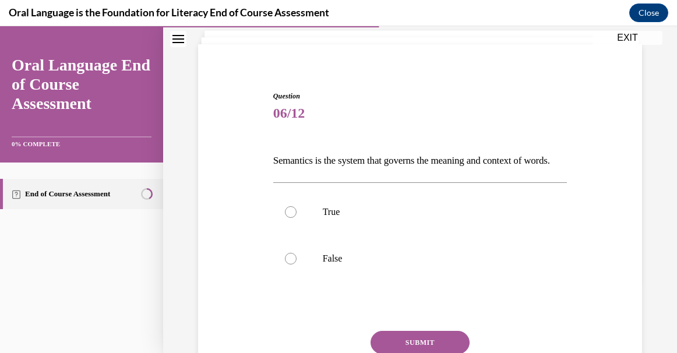
scroll to position [72, 0]
click at [388, 217] on p "True" at bounding box center [431, 212] width 216 height 12
click at [297, 217] on input "True" at bounding box center [291, 212] width 12 height 12
radio input "true"
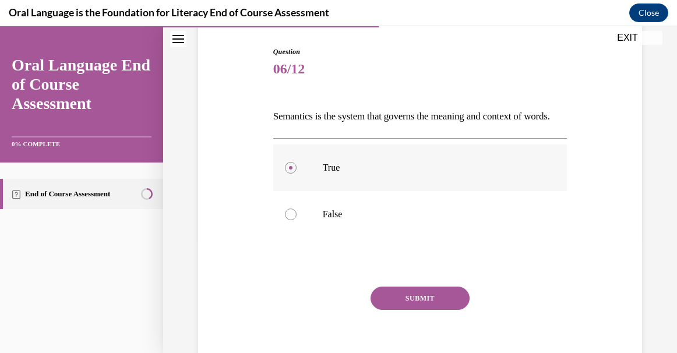
scroll to position [122, 0]
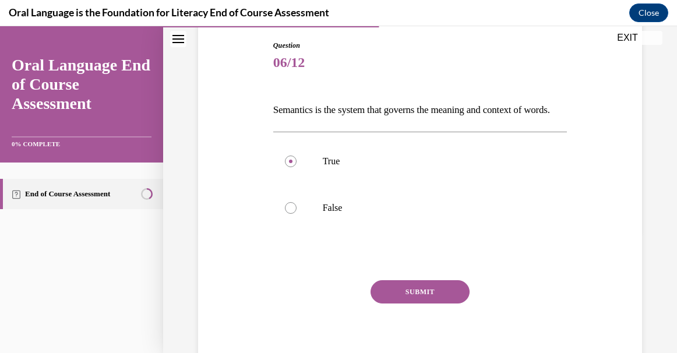
click at [414, 301] on button "SUBMIT" at bounding box center [420, 291] width 99 height 23
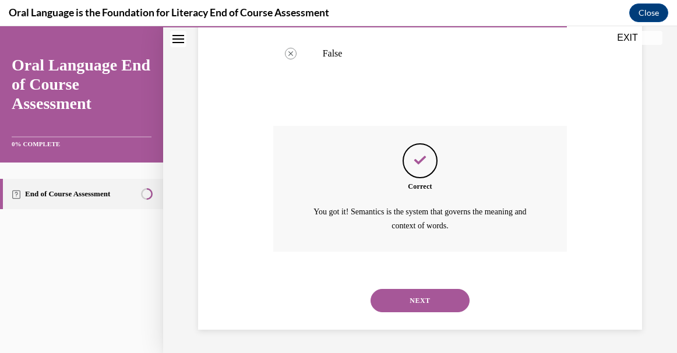
scroll to position [296, 0]
click at [414, 301] on button "NEXT" at bounding box center [420, 300] width 99 height 23
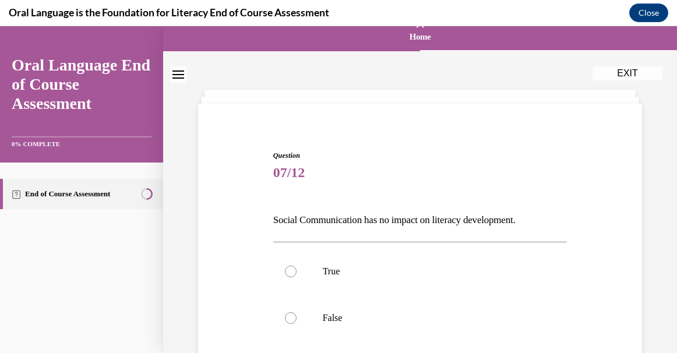
scroll to position [18, 0]
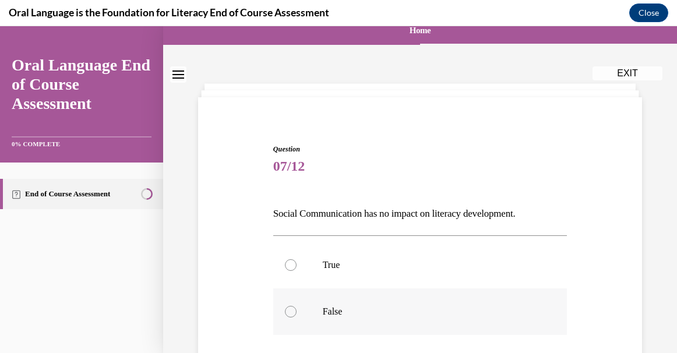
click at [414, 307] on p "False" at bounding box center [431, 312] width 216 height 12
click at [297, 307] on input "False" at bounding box center [291, 312] width 12 height 12
radio input "true"
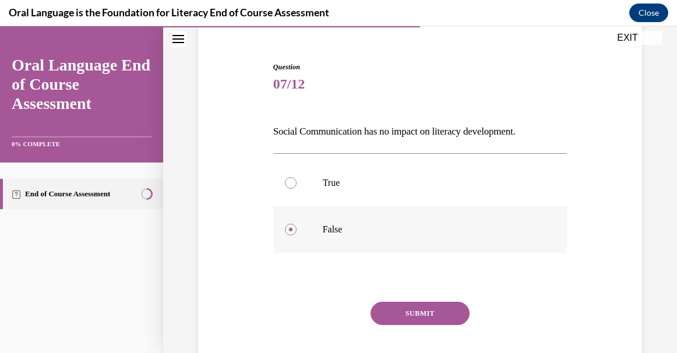
click at [414, 304] on button "SUBMIT" at bounding box center [420, 313] width 99 height 23
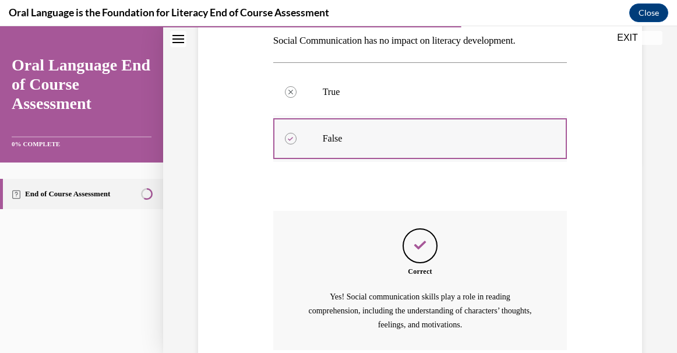
scroll to position [290, 0]
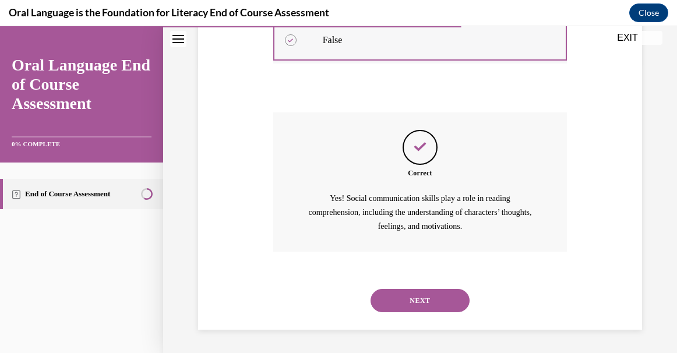
click at [414, 304] on button "NEXT" at bounding box center [420, 300] width 99 height 23
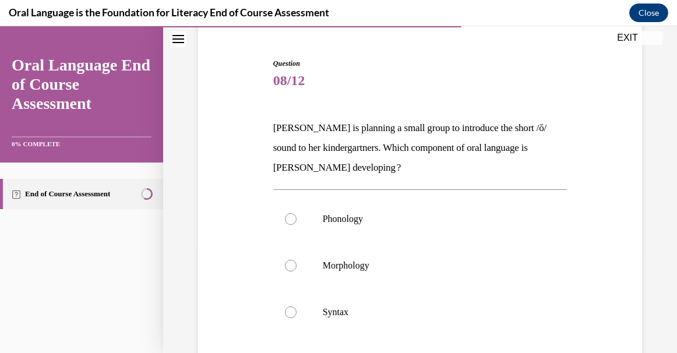
scroll to position [104, 0]
click at [418, 217] on p "Phonology" at bounding box center [431, 219] width 216 height 12
click at [297, 217] on input "Phonology" at bounding box center [291, 219] width 12 height 12
radio input "true"
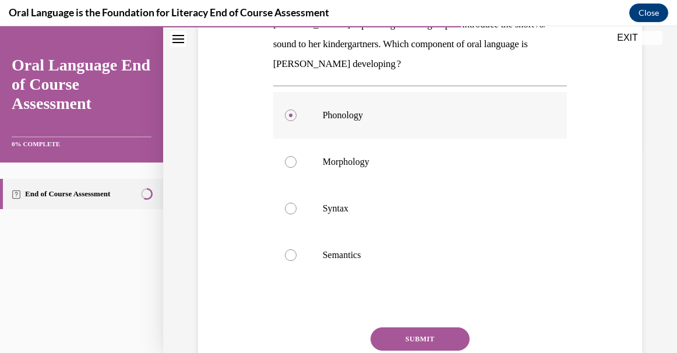
scroll to position [207, 0]
click at [415, 334] on button "SUBMIT" at bounding box center [420, 338] width 99 height 23
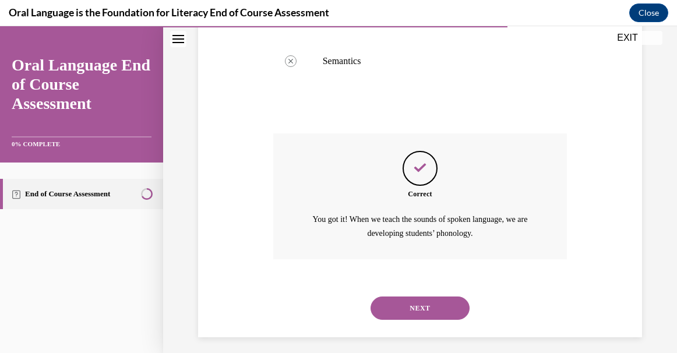
scroll to position [409, 0]
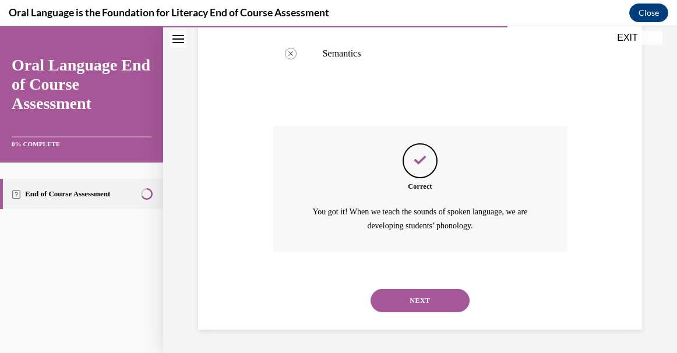
click at [430, 299] on button "NEXT" at bounding box center [420, 300] width 99 height 23
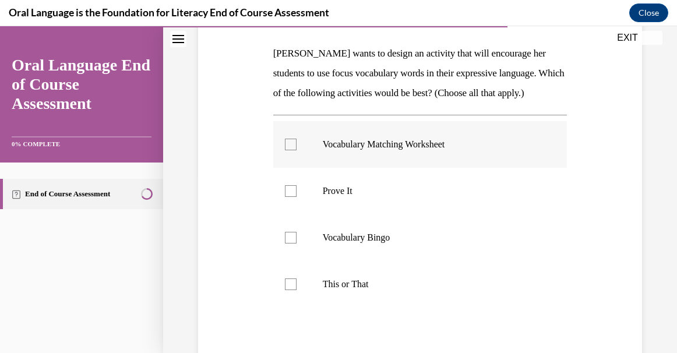
scroll to position [190, 0]
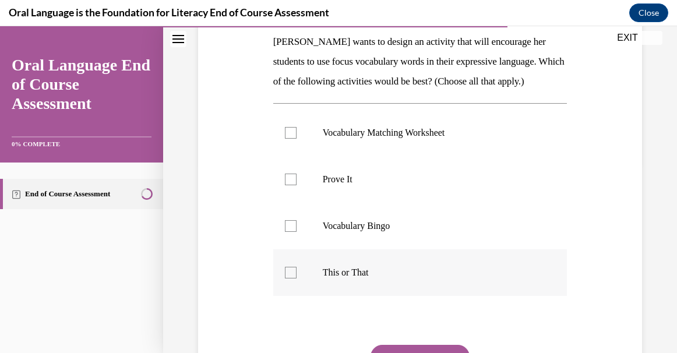
click at [354, 284] on label "This or That" at bounding box center [420, 272] width 294 height 47
click at [297, 278] on input "This or That" at bounding box center [291, 273] width 12 height 12
checkbox input "true"
click at [326, 186] on label "Prove It" at bounding box center [420, 179] width 294 height 47
click at [297, 185] on input "Prove It" at bounding box center [291, 180] width 12 height 12
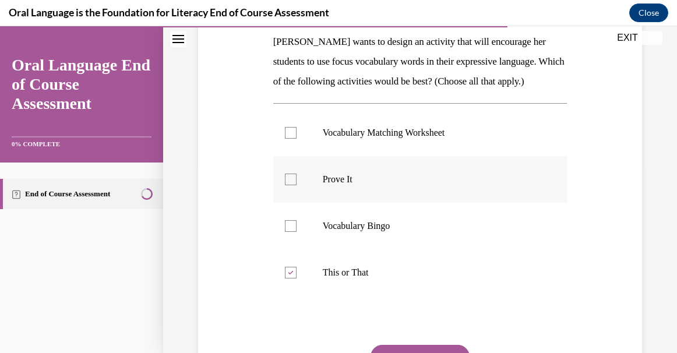
checkbox input "true"
click at [323, 156] on label "Vocabulary Matching Worksheet" at bounding box center [420, 133] width 294 height 47
click at [297, 139] on input "Vocabulary Matching Worksheet" at bounding box center [291, 133] width 12 height 12
checkbox input "true"
click at [333, 232] on p "Vocabulary Bingo" at bounding box center [431, 226] width 216 height 12
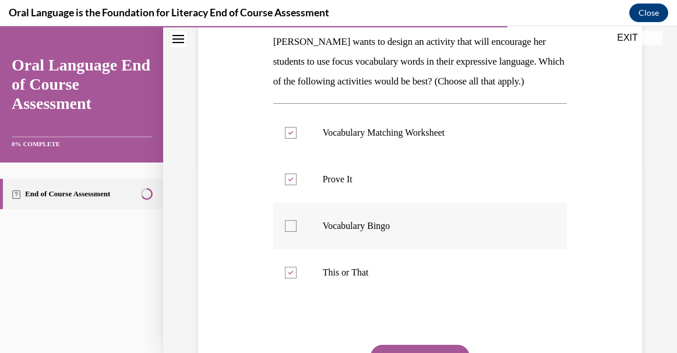
click at [297, 232] on input "Vocabulary Bingo" at bounding box center [291, 226] width 12 height 12
checkbox input "true"
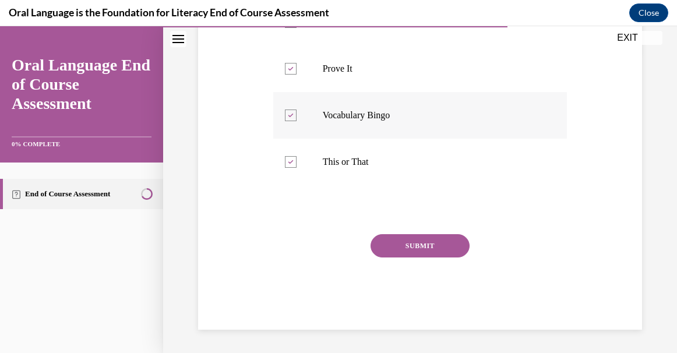
scroll to position [312, 0]
click at [352, 75] on p "Prove It" at bounding box center [431, 69] width 216 height 12
click at [297, 75] on input "Prove It" at bounding box center [291, 69] width 12 height 12
checkbox input "false"
click at [406, 253] on button "SUBMIT" at bounding box center [420, 245] width 99 height 23
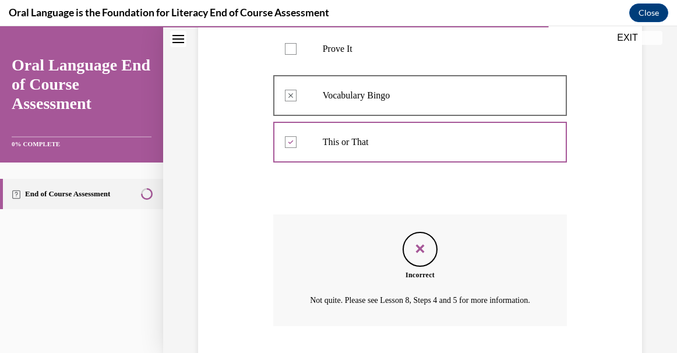
scroll to position [429, 0]
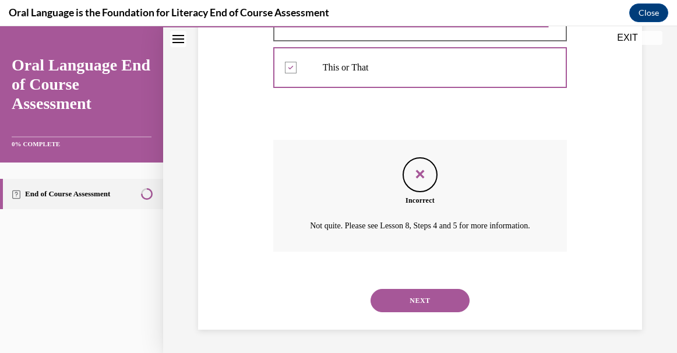
click at [419, 295] on button "NEXT" at bounding box center [420, 300] width 99 height 23
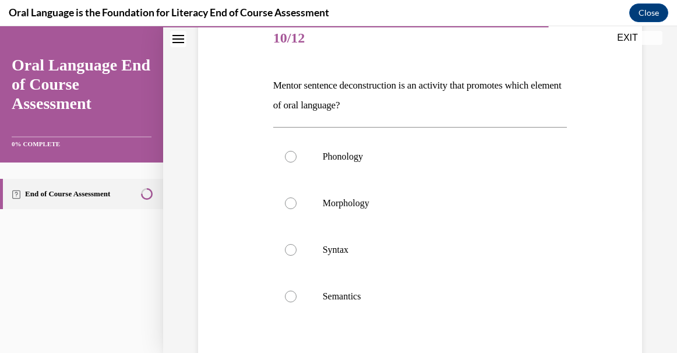
scroll to position [147, 0]
click at [418, 242] on label "Syntax" at bounding box center [420, 249] width 294 height 47
click at [297, 244] on input "Syntax" at bounding box center [291, 250] width 12 height 12
radio input "true"
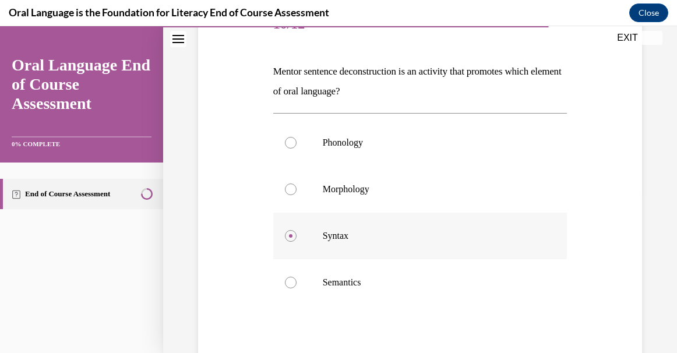
scroll to position [281, 0]
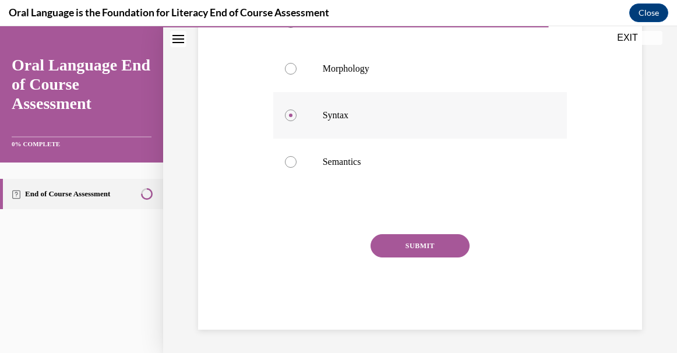
click at [418, 238] on button "SUBMIT" at bounding box center [420, 245] width 99 height 23
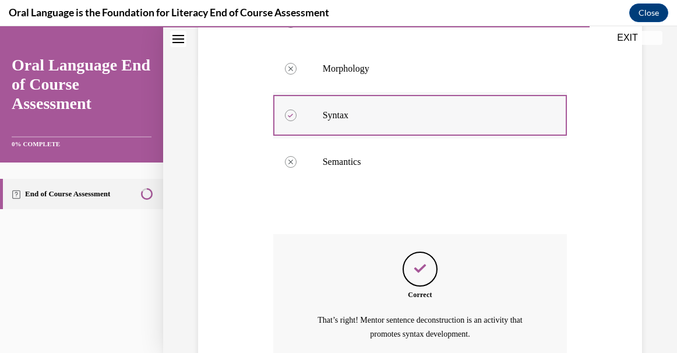
scroll to position [389, 0]
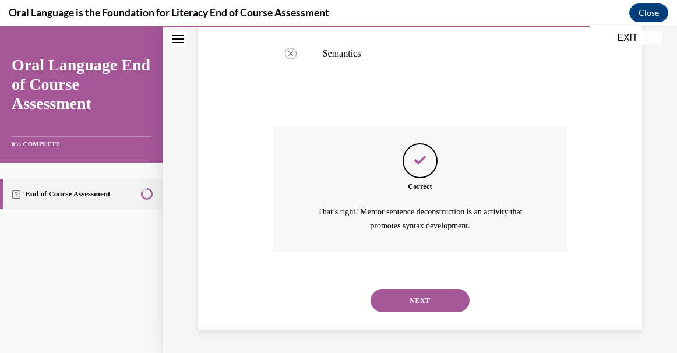
click at [419, 315] on div "NEXT" at bounding box center [420, 300] width 294 height 47
click at [423, 300] on button "NEXT" at bounding box center [420, 300] width 99 height 23
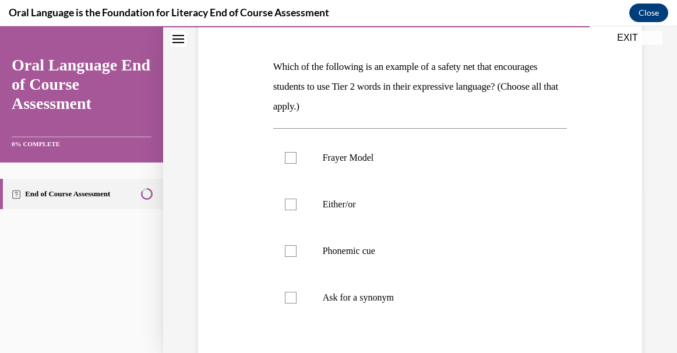
scroll to position [165, 0]
click at [358, 248] on p "Phonemic cue" at bounding box center [431, 251] width 216 height 12
click at [297, 248] on input "Phonemic cue" at bounding box center [291, 251] width 12 height 12
checkbox input "true"
click at [339, 203] on p "Either/or" at bounding box center [431, 204] width 216 height 12
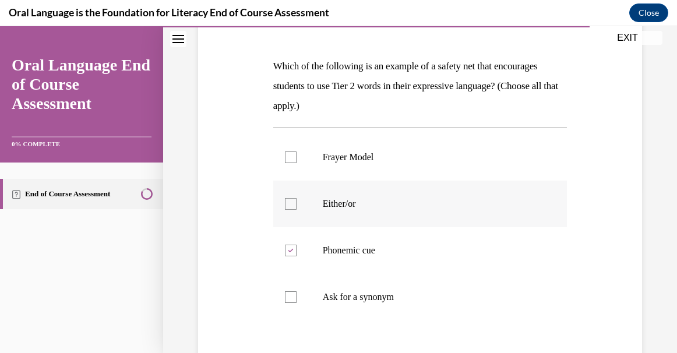
click at [297, 203] on input "Either/or" at bounding box center [291, 204] width 12 height 12
checkbox input "true"
click at [340, 295] on p "Ask for a synonym" at bounding box center [431, 297] width 216 height 12
click at [297, 295] on input "Ask for a synonym" at bounding box center [291, 297] width 12 height 12
checkbox input "true"
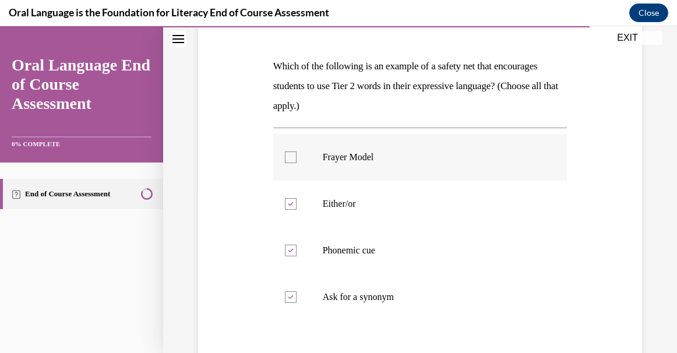
click at [349, 165] on label "Frayer Model" at bounding box center [420, 157] width 294 height 47
click at [297, 163] on input "Frayer Model" at bounding box center [291, 157] width 12 height 12
checkbox input "true"
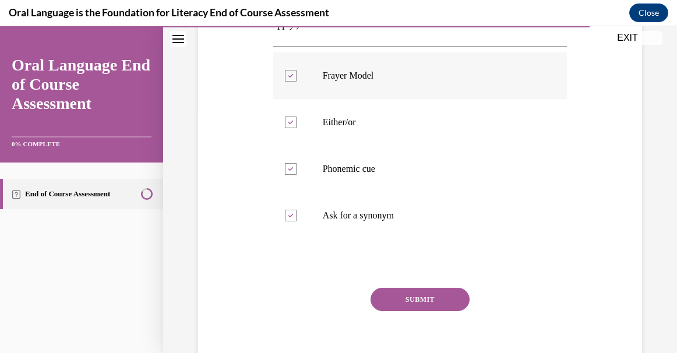
scroll to position [301, 0]
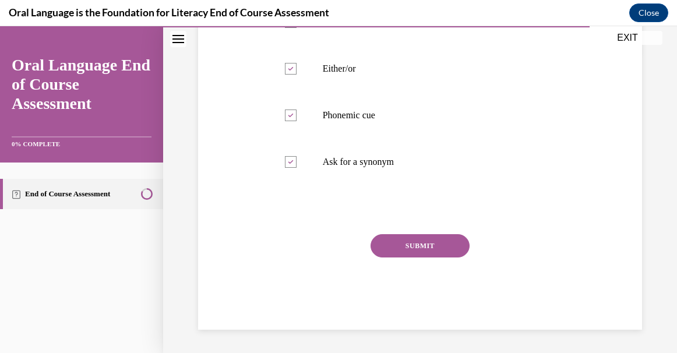
click at [403, 242] on button "SUBMIT" at bounding box center [420, 245] width 99 height 23
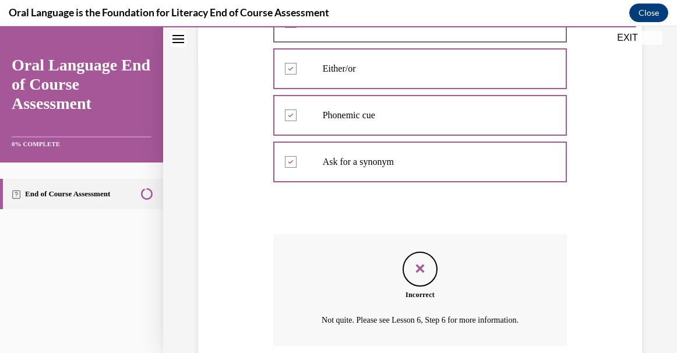
scroll to position [395, 0]
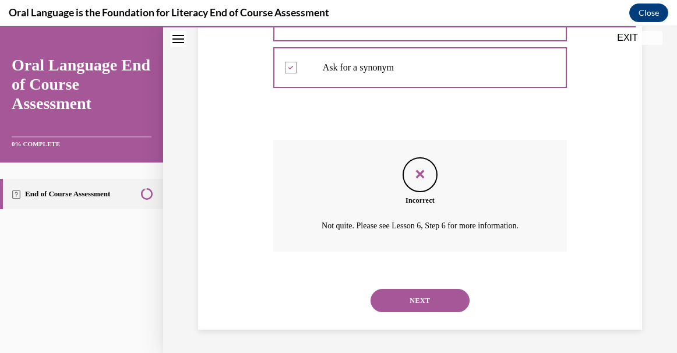
click at [416, 298] on button "NEXT" at bounding box center [420, 300] width 99 height 23
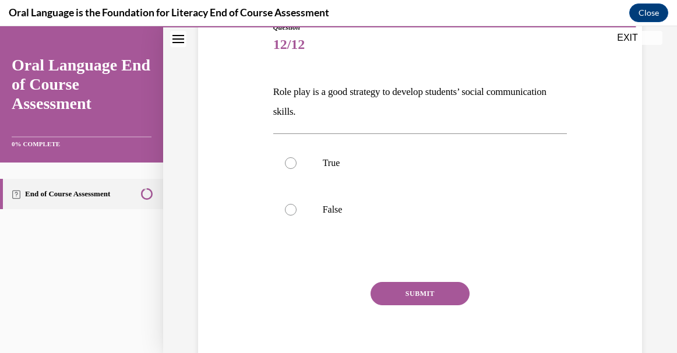
scroll to position [140, 0]
click at [406, 168] on label "True" at bounding box center [420, 162] width 294 height 47
click at [297, 168] on input "True" at bounding box center [291, 163] width 12 height 12
radio input "true"
click at [414, 290] on button "SUBMIT" at bounding box center [420, 292] width 99 height 23
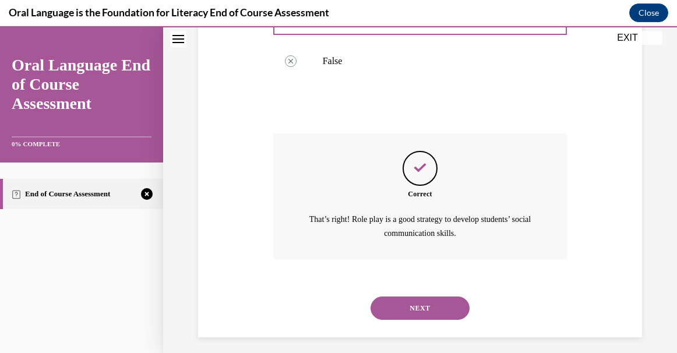
scroll to position [296, 0]
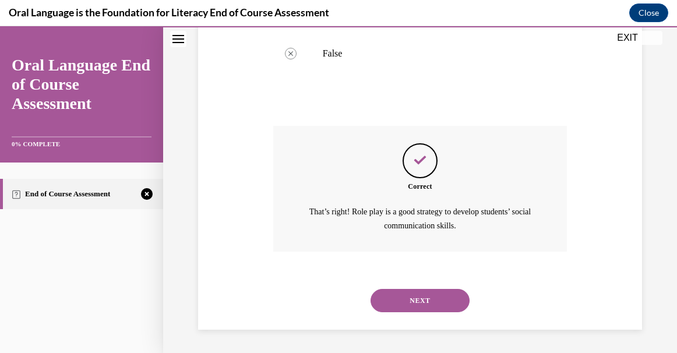
click at [418, 299] on button "NEXT" at bounding box center [420, 300] width 99 height 23
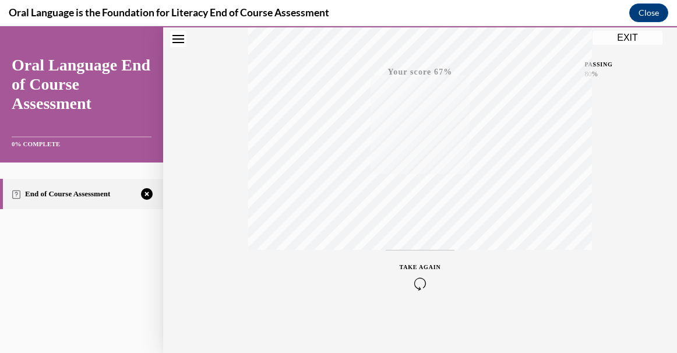
scroll to position [270, 0]
click at [417, 286] on icon "button" at bounding box center [420, 282] width 41 height 13
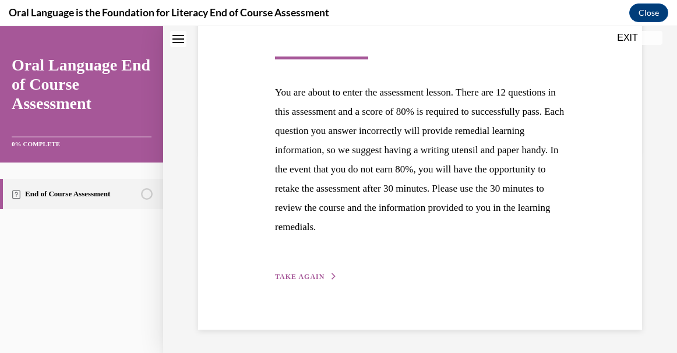
scroll to position [181, 0]
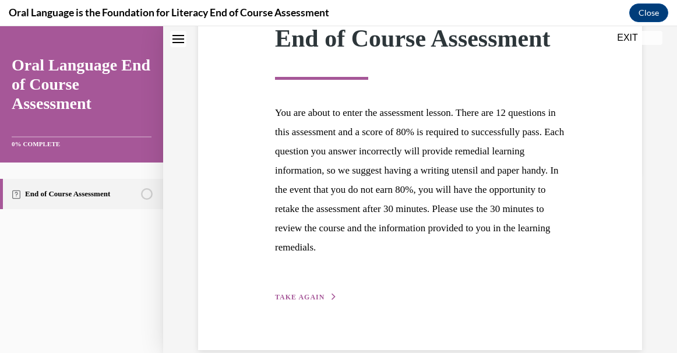
click at [315, 301] on span "TAKE AGAIN" at bounding box center [300, 297] width 50 height 8
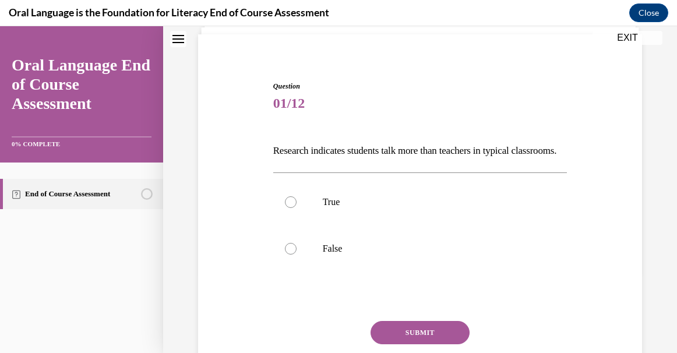
scroll to position [82, 0]
click at [290, 254] on div at bounding box center [291, 248] width 12 height 12
click at [290, 254] on input "False" at bounding box center [291, 248] width 12 height 12
radio input "true"
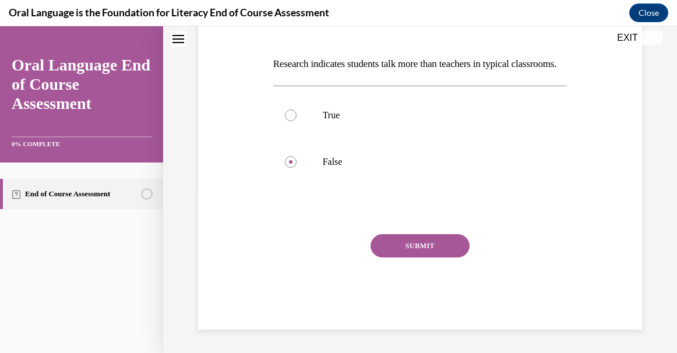
scroll to position [182, 0]
click at [403, 239] on div "Question 01/12 Research indicates students talk more than teachers in typical c…" at bounding box center [420, 162] width 294 height 336
click at [403, 253] on button "SUBMIT" at bounding box center [420, 245] width 99 height 23
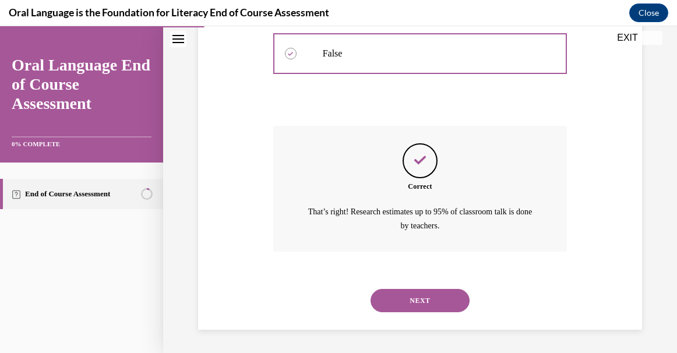
scroll to position [296, 0]
click at [410, 297] on button "NEXT" at bounding box center [420, 300] width 99 height 23
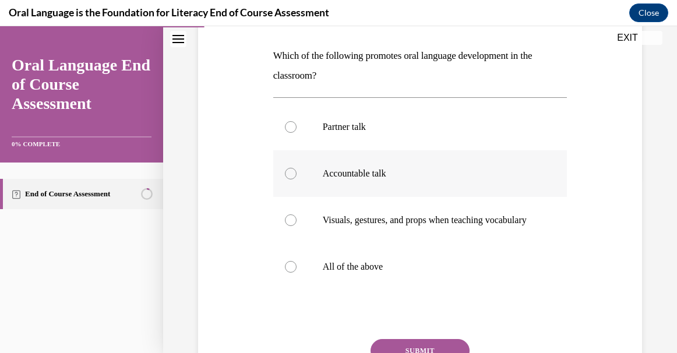
scroll to position [181, 0]
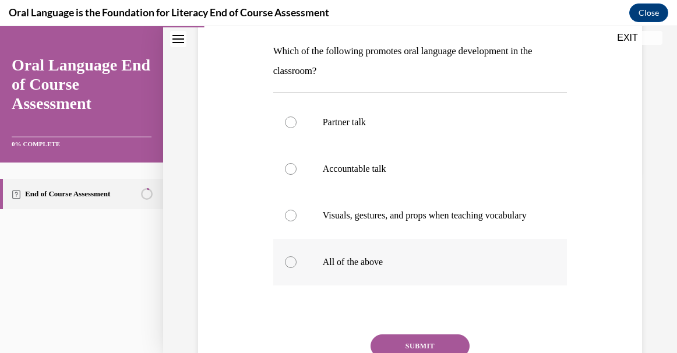
click at [355, 268] on p "All of the above" at bounding box center [431, 262] width 216 height 12
click at [297, 268] on input "All of the above" at bounding box center [291, 262] width 12 height 12
radio input "true"
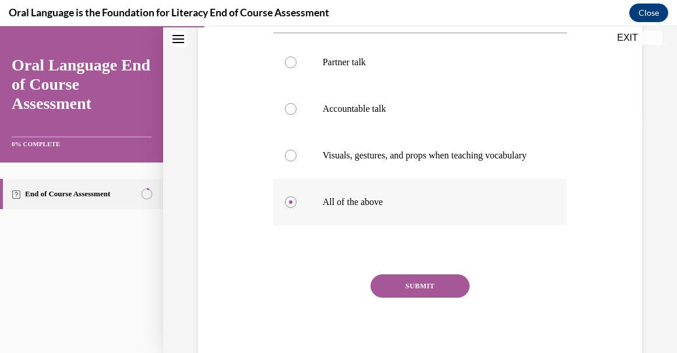
scroll to position [275, 0]
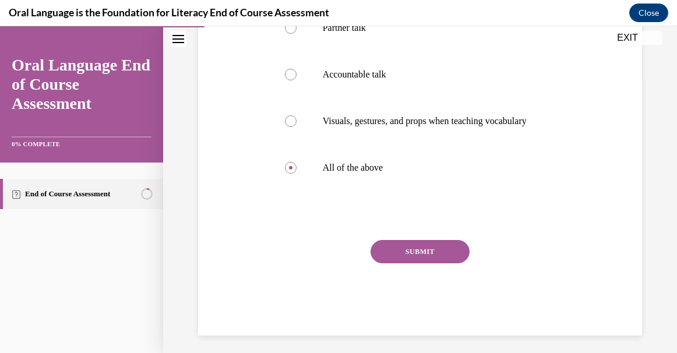
click at [400, 263] on button "SUBMIT" at bounding box center [420, 251] width 99 height 23
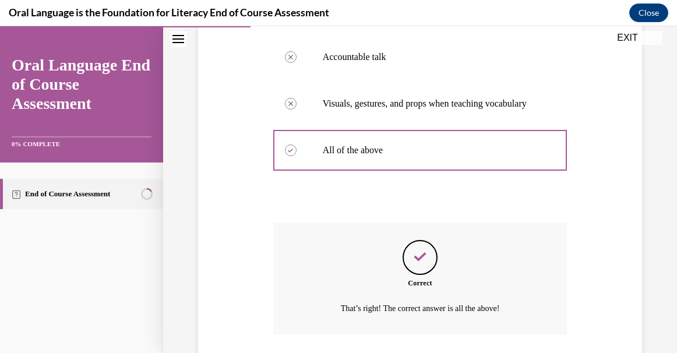
scroll to position [387, 0]
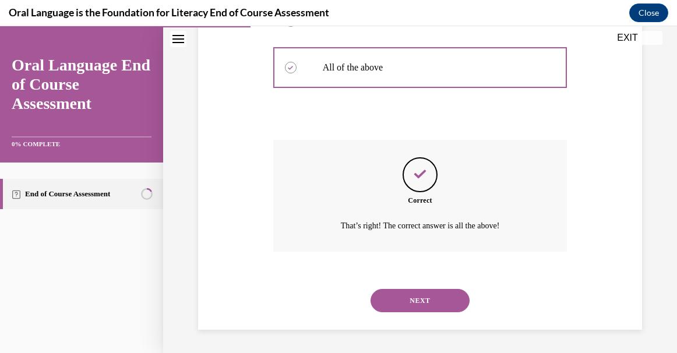
click at [401, 273] on button "SUBMIT" at bounding box center [420, 280] width 99 height 23
click at [410, 303] on button "NEXT" at bounding box center [420, 300] width 99 height 23
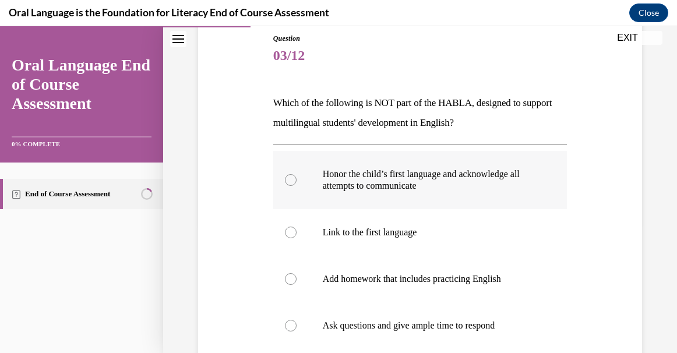
scroll to position [129, 0]
click at [412, 283] on p "Add homework that includes practicing English" at bounding box center [431, 279] width 216 height 12
click at [297, 283] on input "Add homework that includes practicing English" at bounding box center [291, 279] width 12 height 12
radio input "true"
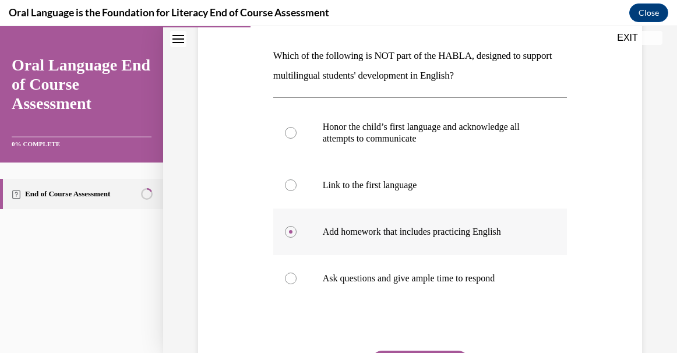
scroll to position [271, 0]
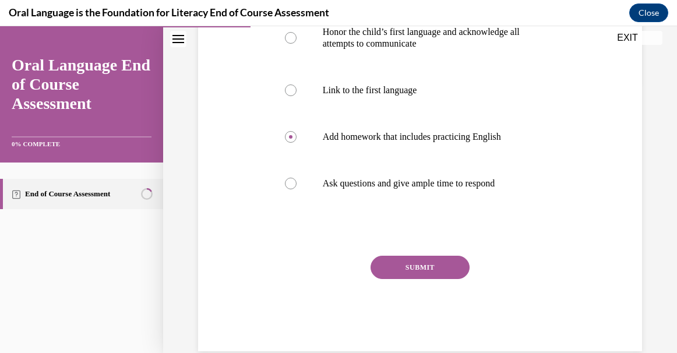
click at [413, 265] on button "SUBMIT" at bounding box center [420, 267] width 99 height 23
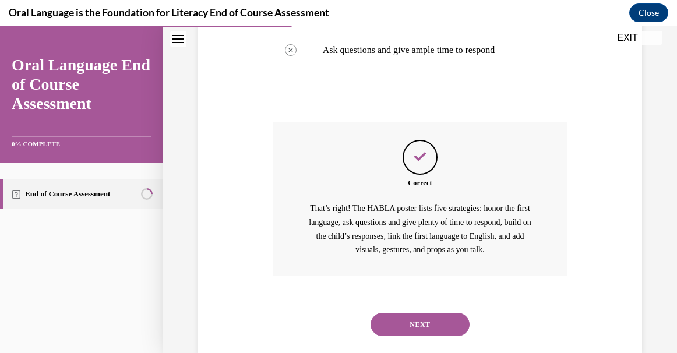
scroll to position [428, 0]
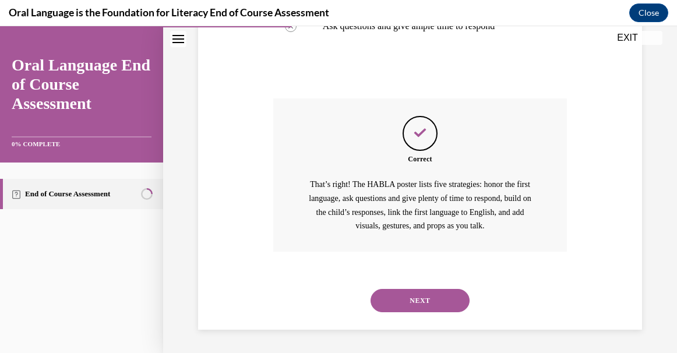
click at [414, 289] on button "NEXT" at bounding box center [420, 300] width 99 height 23
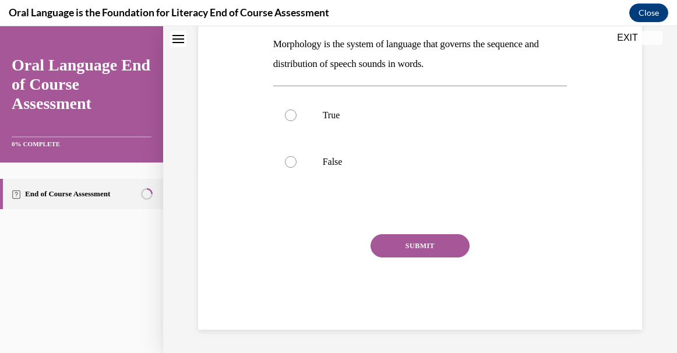
click at [414, 121] on p "True" at bounding box center [431, 116] width 216 height 12
click at [297, 121] on input "True" at bounding box center [291, 116] width 12 height 12
radio input "true"
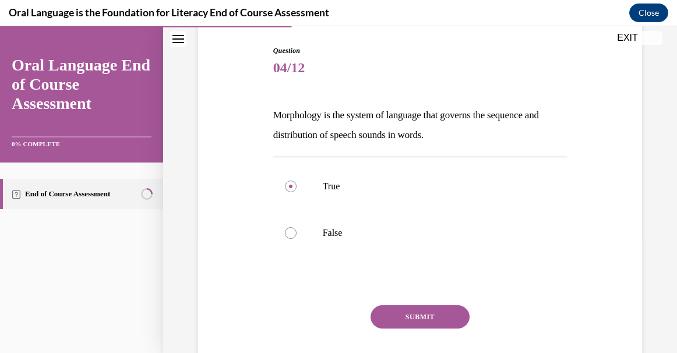
scroll to position [141, 0]
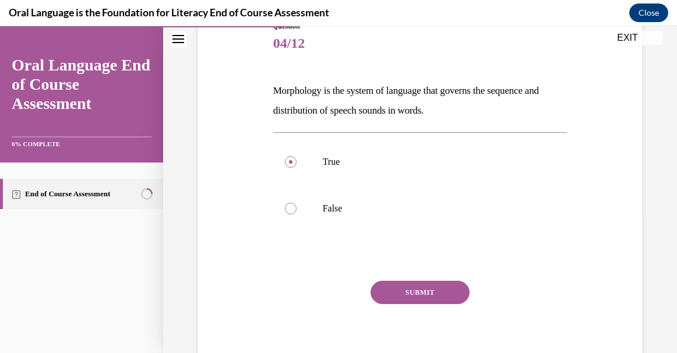
click at [415, 294] on button "SUBMIT" at bounding box center [420, 292] width 99 height 23
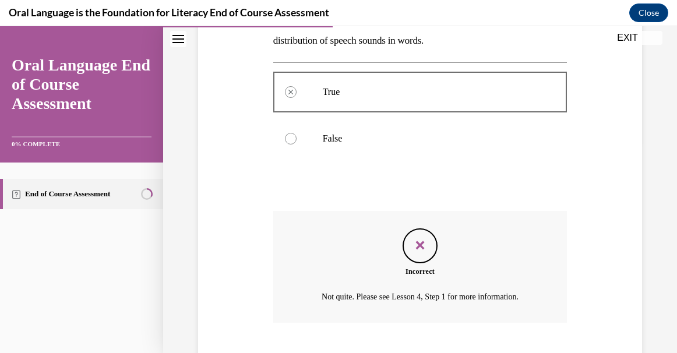
scroll to position [282, 0]
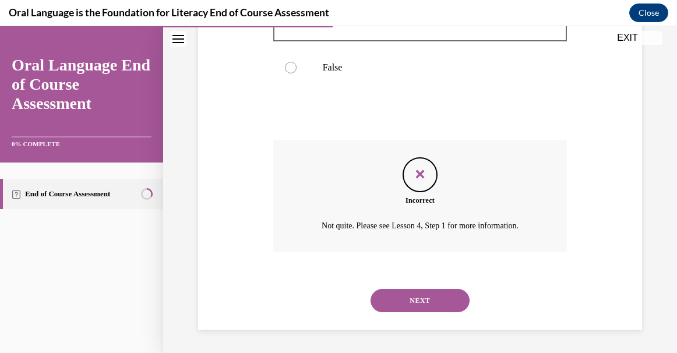
click at [417, 291] on button "NEXT" at bounding box center [420, 300] width 99 height 23
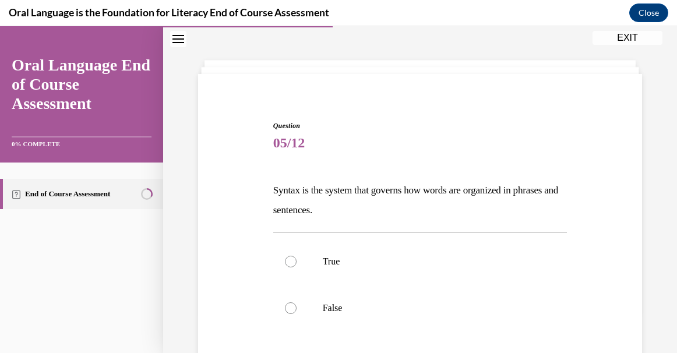
scroll to position [45, 0]
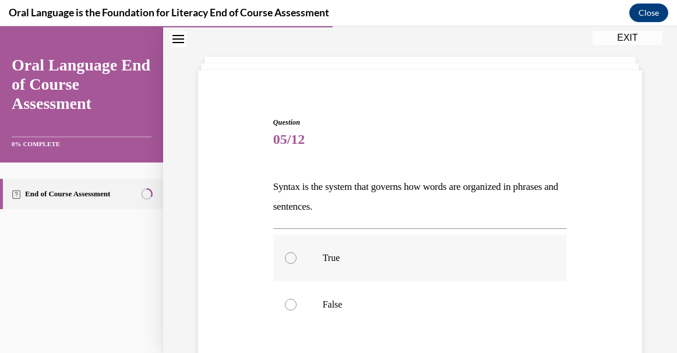
click at [383, 252] on label "True" at bounding box center [420, 258] width 294 height 47
click at [297, 252] on input "True" at bounding box center [291, 258] width 12 height 12
radio input "true"
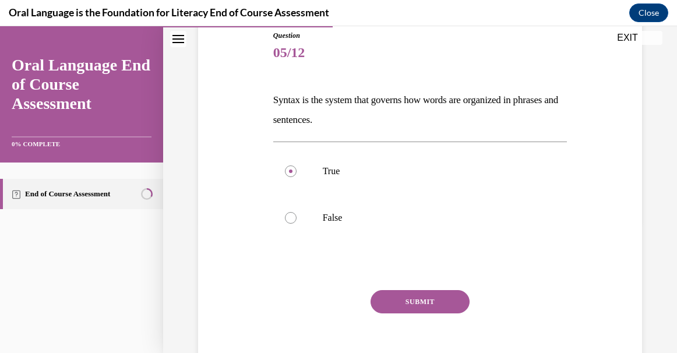
scroll to position [150, 0]
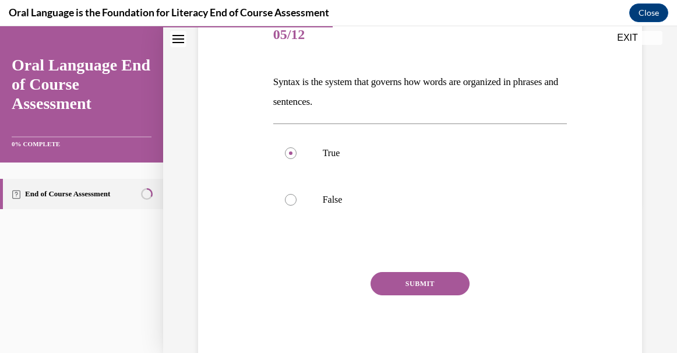
click at [397, 292] on button "SUBMIT" at bounding box center [420, 283] width 99 height 23
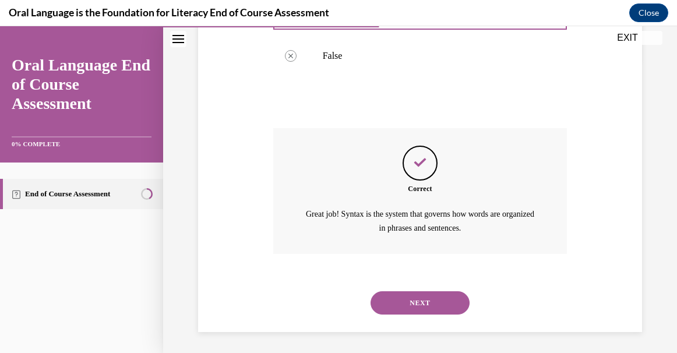
scroll to position [296, 0]
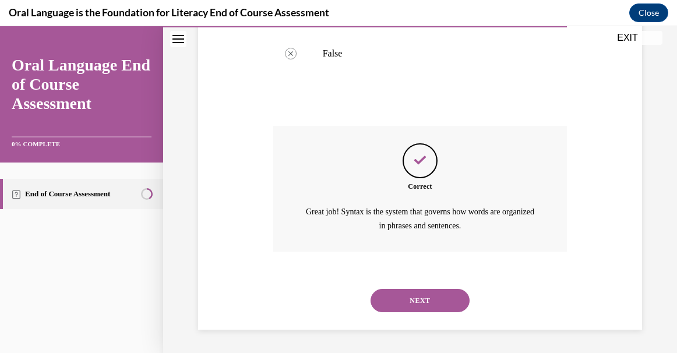
click at [405, 306] on button "NEXT" at bounding box center [420, 300] width 99 height 23
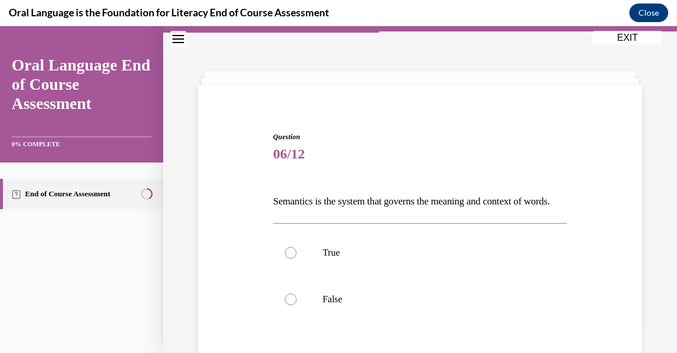
scroll to position [43, 0]
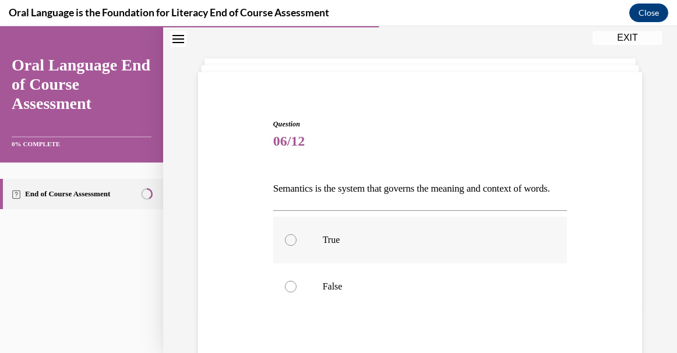
click at [387, 263] on label "True" at bounding box center [420, 240] width 294 height 47
click at [297, 246] on input "True" at bounding box center [291, 240] width 12 height 12
radio input "true"
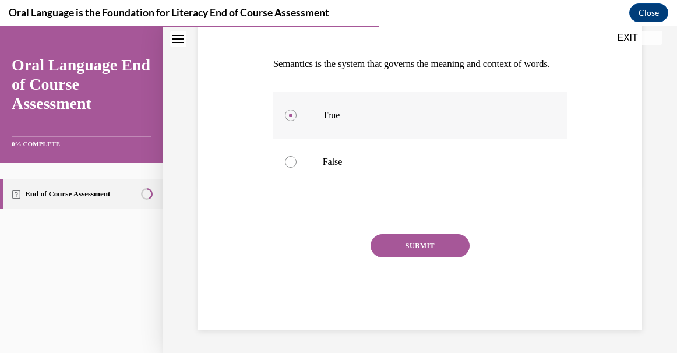
scroll to position [178, 0]
click at [390, 258] on button "SUBMIT" at bounding box center [420, 245] width 99 height 23
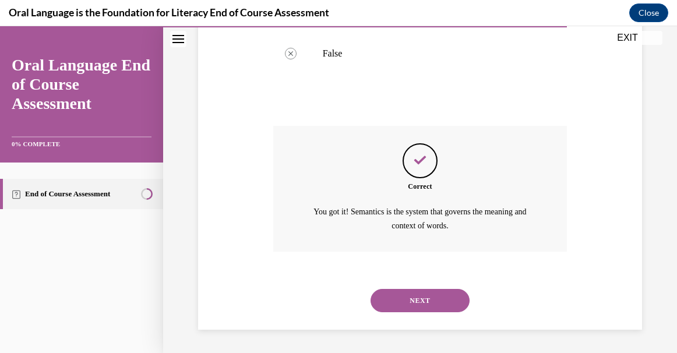
scroll to position [296, 0]
click at [397, 301] on button "NEXT" at bounding box center [420, 300] width 99 height 23
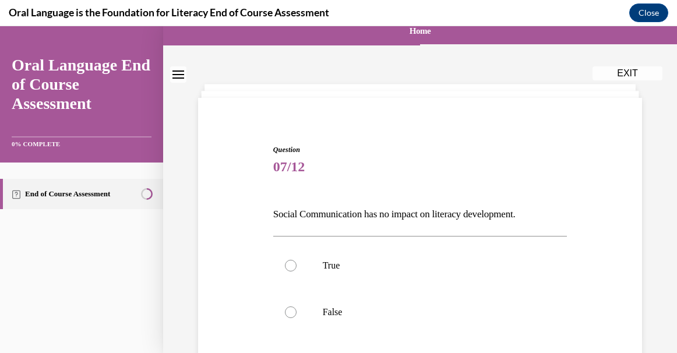
scroll to position [20, 0]
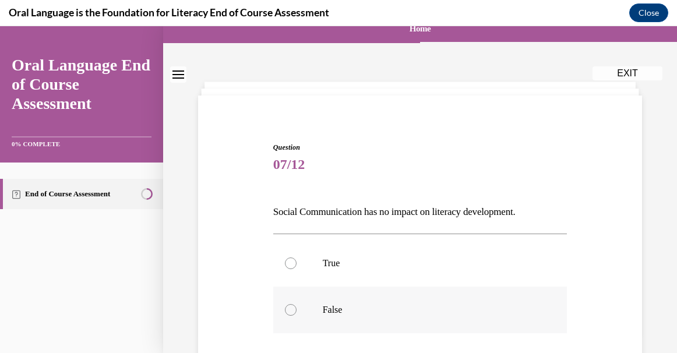
click at [396, 312] on p "False" at bounding box center [431, 310] width 216 height 12
click at [297, 312] on input "False" at bounding box center [291, 310] width 12 height 12
radio input "true"
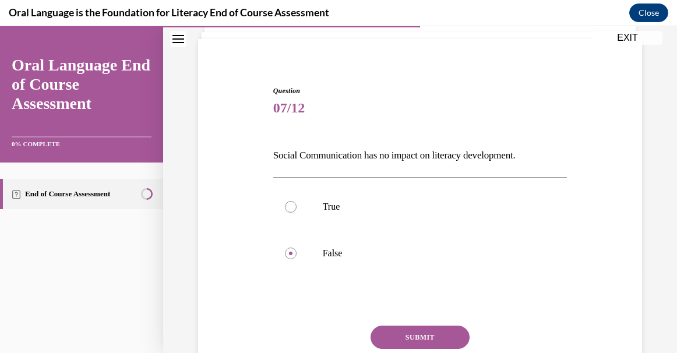
scroll to position [95, 0]
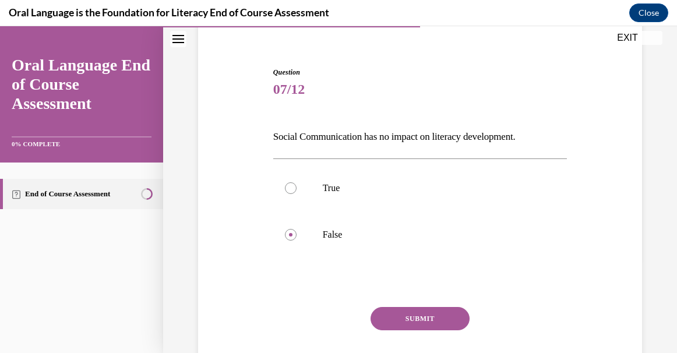
click at [394, 316] on button "SUBMIT" at bounding box center [420, 318] width 99 height 23
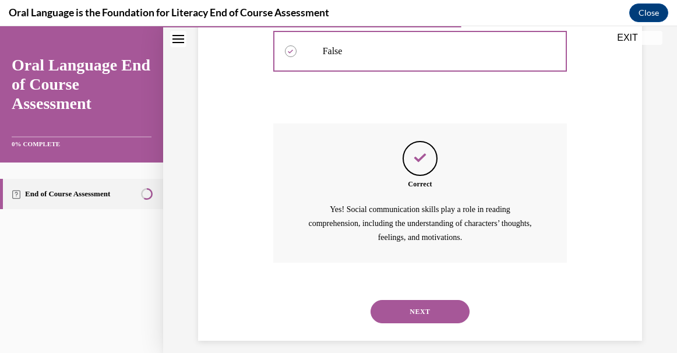
scroll to position [290, 0]
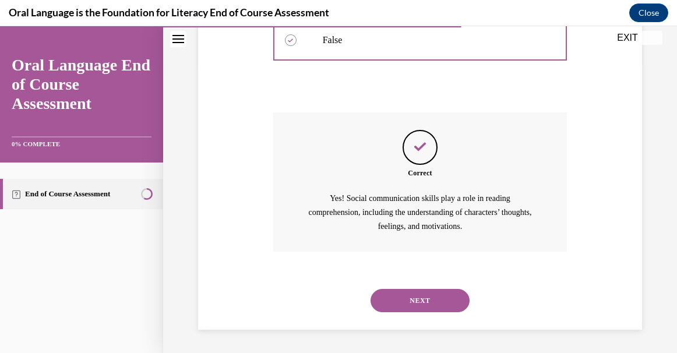
click at [394, 316] on div "NEXT" at bounding box center [420, 300] width 294 height 47
click at [396, 301] on button "NEXT" at bounding box center [420, 300] width 99 height 23
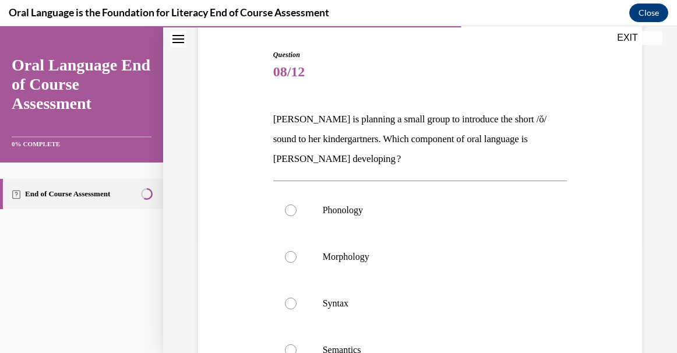
scroll to position [127, 0]
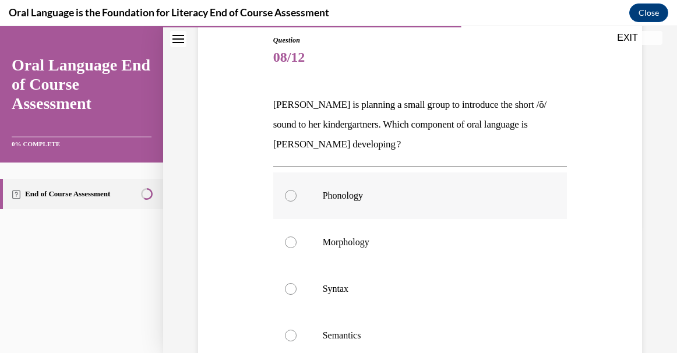
click at [383, 196] on p "Phonology" at bounding box center [431, 196] width 216 height 12
click at [297, 196] on input "Phonology" at bounding box center [291, 196] width 12 height 12
radio input "true"
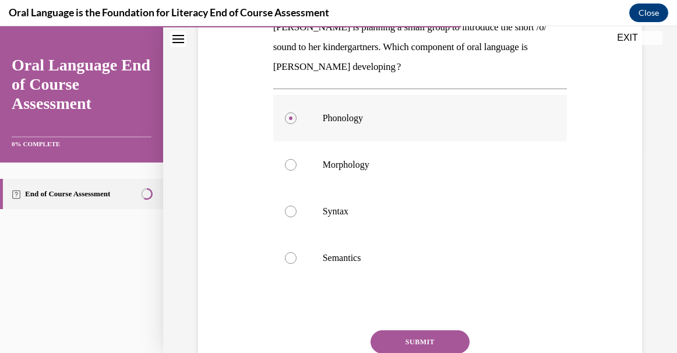
scroll to position [258, 0]
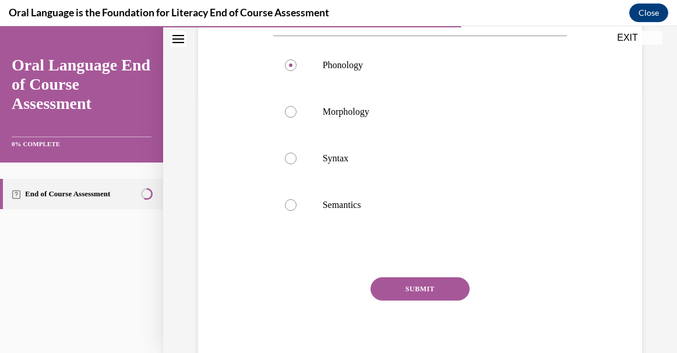
click at [400, 291] on button "SUBMIT" at bounding box center [420, 288] width 99 height 23
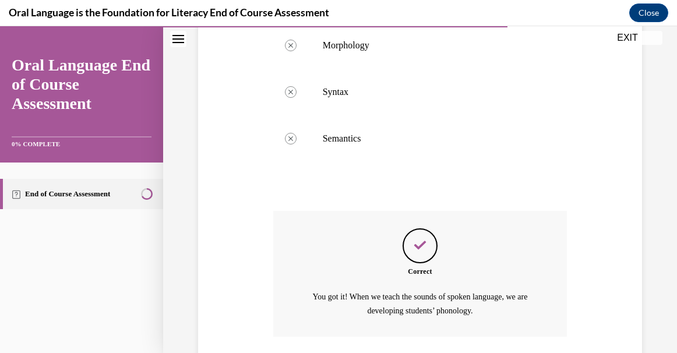
scroll to position [409, 0]
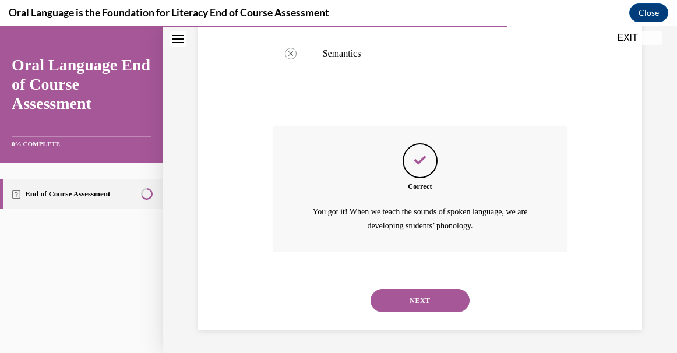
click at [403, 298] on button "NEXT" at bounding box center [420, 300] width 99 height 23
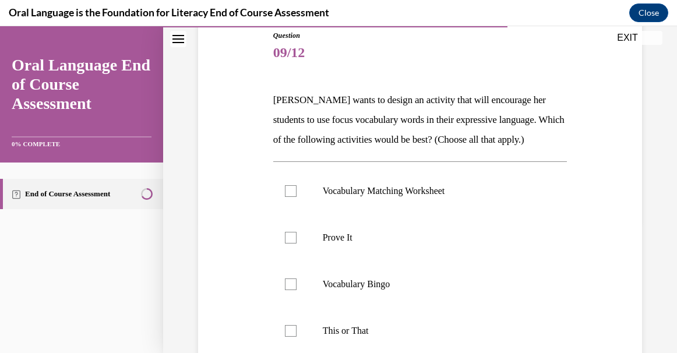
scroll to position [132, 0]
click at [386, 196] on p "Vocabulary Matching Worksheet" at bounding box center [431, 191] width 216 height 12
click at [297, 196] on input "Vocabulary Matching Worksheet" at bounding box center [291, 191] width 12 height 12
checkbox input "true"
click at [365, 290] on p "Vocabulary Bingo" at bounding box center [431, 284] width 216 height 12
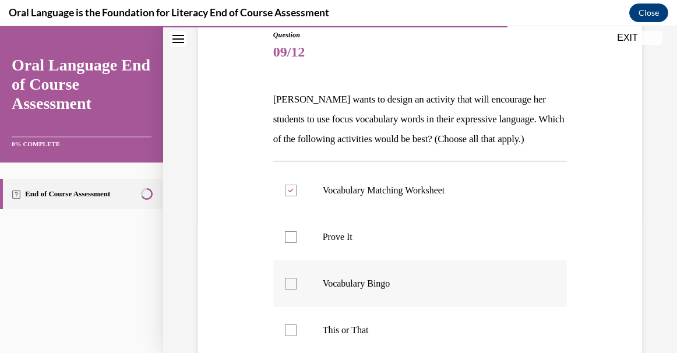
click at [297, 290] on input "Vocabulary Bingo" at bounding box center [291, 284] width 12 height 12
checkbox input "true"
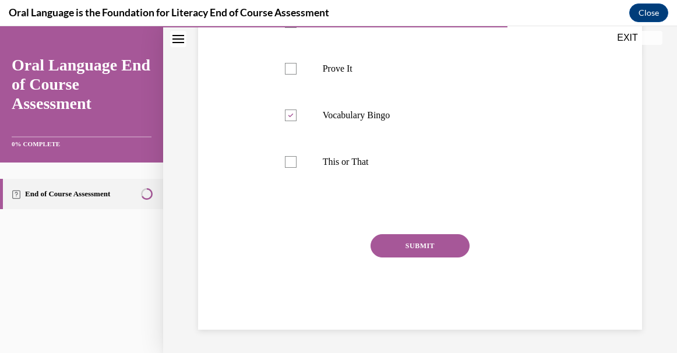
scroll to position [320, 0]
click at [401, 249] on button "SUBMIT" at bounding box center [420, 245] width 99 height 23
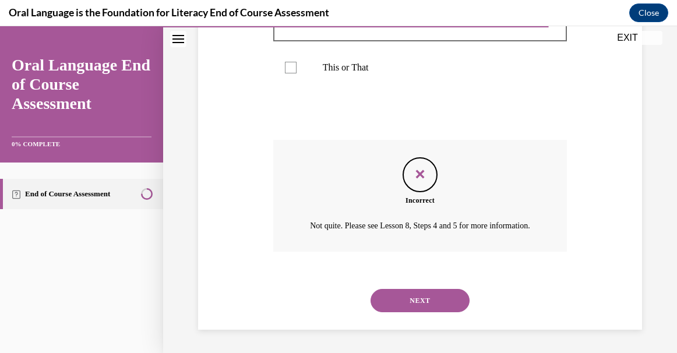
scroll to position [429, 0]
click at [401, 295] on button "NEXT" at bounding box center [420, 300] width 99 height 23
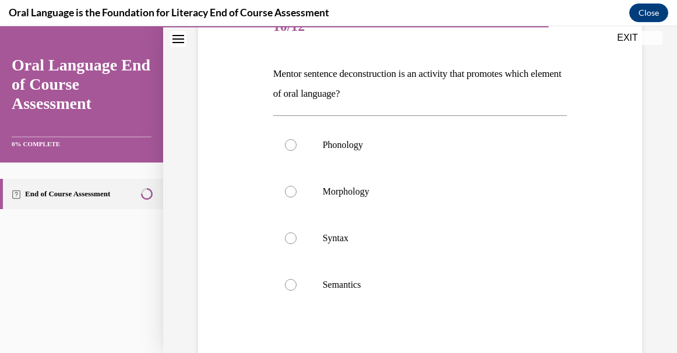
scroll to position [158, 0]
click at [403, 235] on p "Syntax" at bounding box center [431, 238] width 216 height 12
click at [297, 235] on input "Syntax" at bounding box center [291, 238] width 12 height 12
radio input "true"
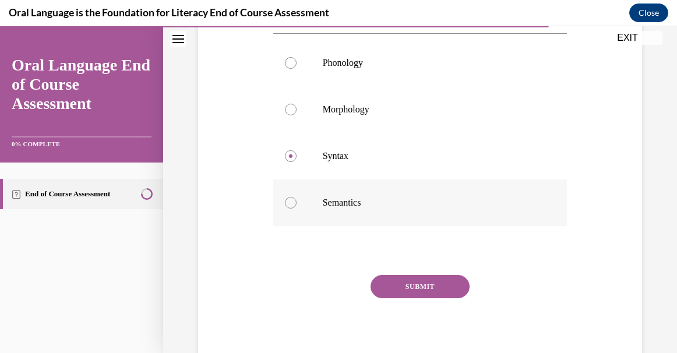
scroll to position [267, 0]
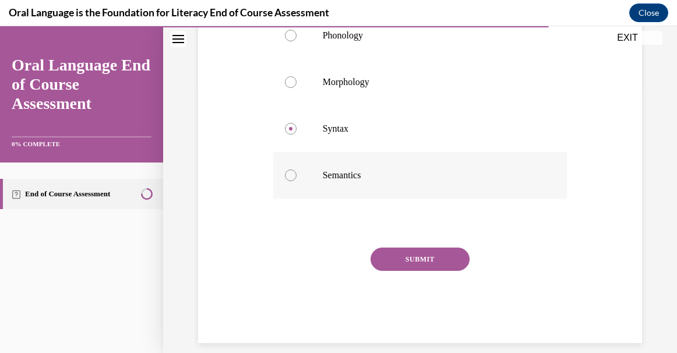
click at [404, 263] on button "SUBMIT" at bounding box center [420, 259] width 99 height 23
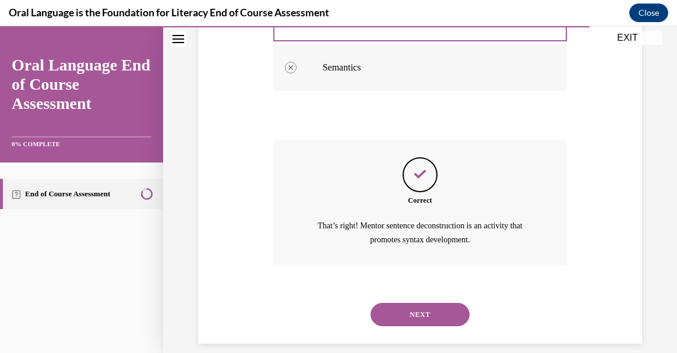
scroll to position [389, 0]
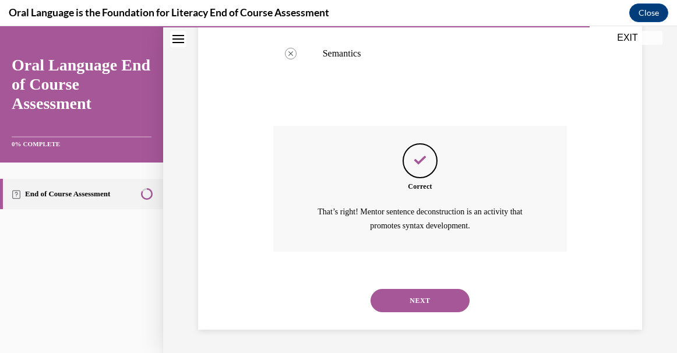
click at [404, 290] on button "NEXT" at bounding box center [420, 300] width 99 height 23
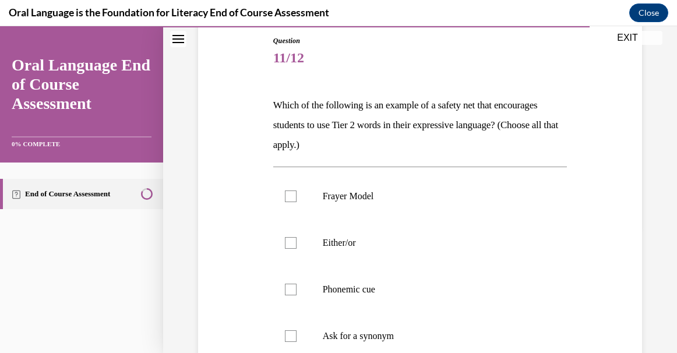
scroll to position [128, 0]
click at [329, 252] on label "Either/or" at bounding box center [420, 241] width 294 height 47
click at [297, 248] on input "Either/or" at bounding box center [291, 242] width 12 height 12
checkbox input "true"
click at [330, 281] on label "Phonemic cue" at bounding box center [420, 288] width 294 height 47
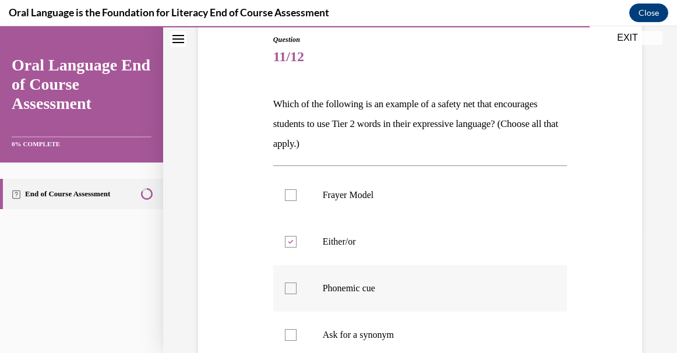
click at [297, 283] on input "Phonemic cue" at bounding box center [291, 289] width 12 height 12
checkbox input "true"
click at [348, 199] on p "Frayer Model" at bounding box center [431, 195] width 216 height 12
click at [297, 199] on input "Frayer Model" at bounding box center [291, 195] width 12 height 12
click at [354, 191] on p "Frayer Model" at bounding box center [431, 195] width 216 height 12
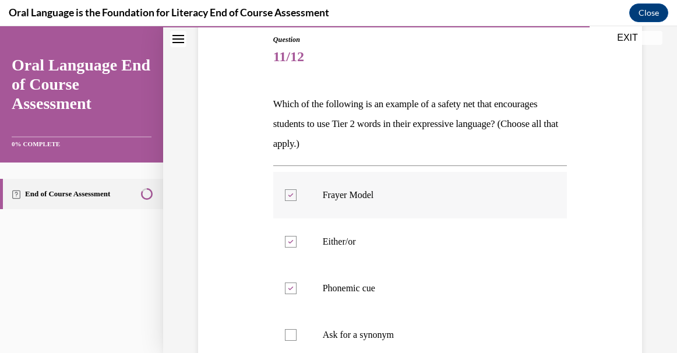
click at [297, 191] on input "Frayer Model" at bounding box center [291, 195] width 12 height 12
checkbox input "false"
click at [343, 332] on p "Ask for a synonym" at bounding box center [431, 335] width 216 height 12
click at [297, 332] on input "Ask for a synonym" at bounding box center [291, 335] width 12 height 12
checkbox input "true"
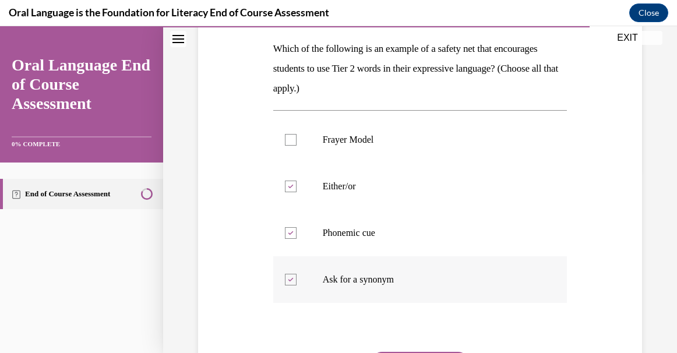
scroll to position [206, 0]
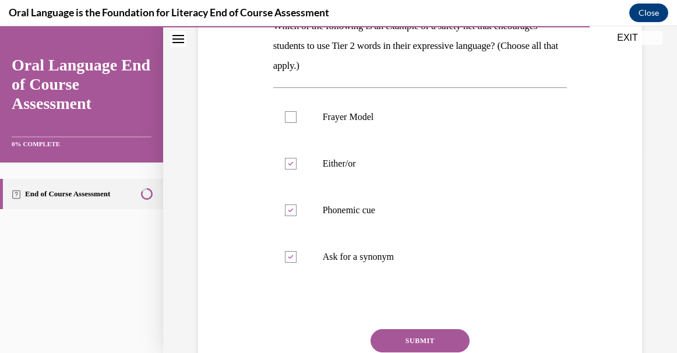
click at [393, 336] on button "SUBMIT" at bounding box center [420, 340] width 99 height 23
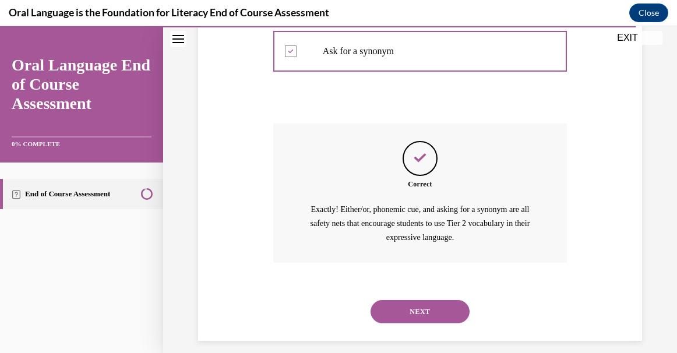
scroll to position [422, 0]
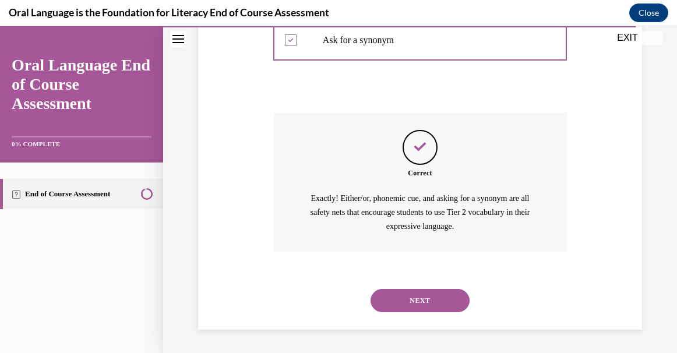
click at [410, 308] on button "NEXT" at bounding box center [420, 300] width 99 height 23
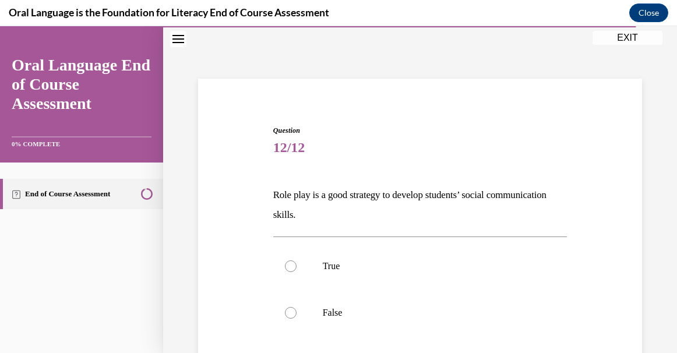
scroll to position [37, 0]
click at [419, 276] on label "True" at bounding box center [420, 265] width 294 height 47
click at [297, 272] on input "True" at bounding box center [291, 266] width 12 height 12
radio input "true"
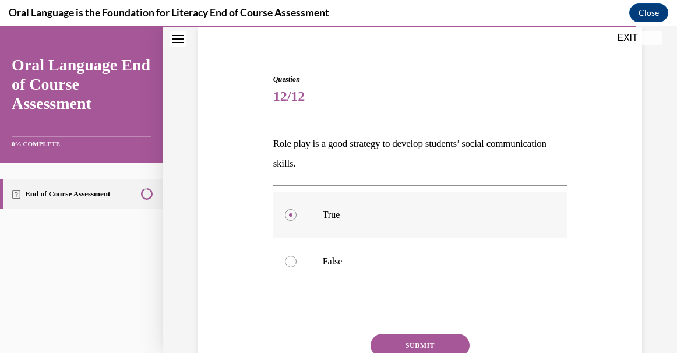
scroll to position [124, 0]
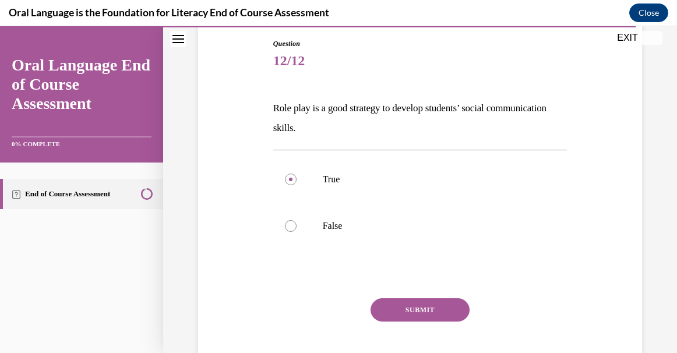
click at [415, 299] on button "SUBMIT" at bounding box center [420, 309] width 99 height 23
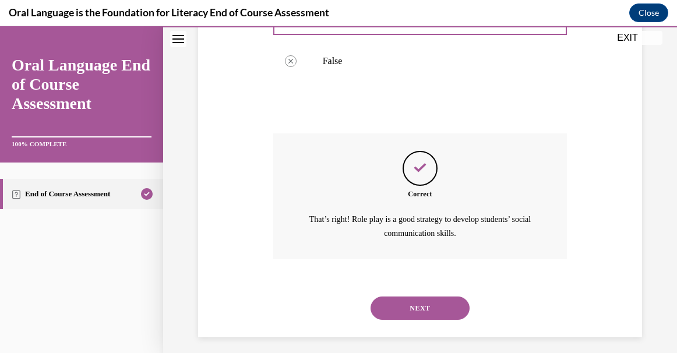
scroll to position [296, 0]
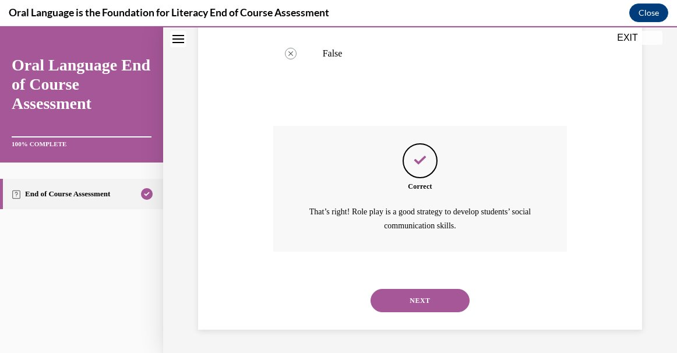
click at [415, 299] on button "NEXT" at bounding box center [420, 300] width 99 height 23
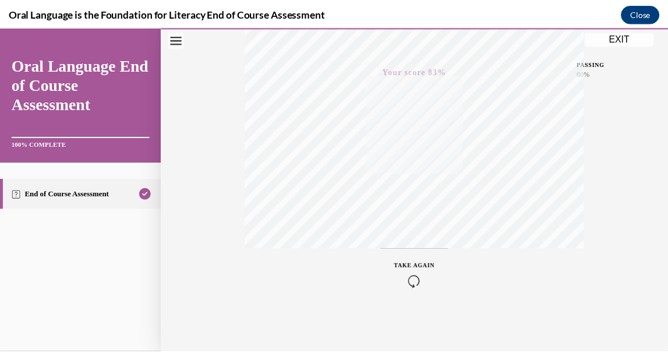
scroll to position [270, 0]
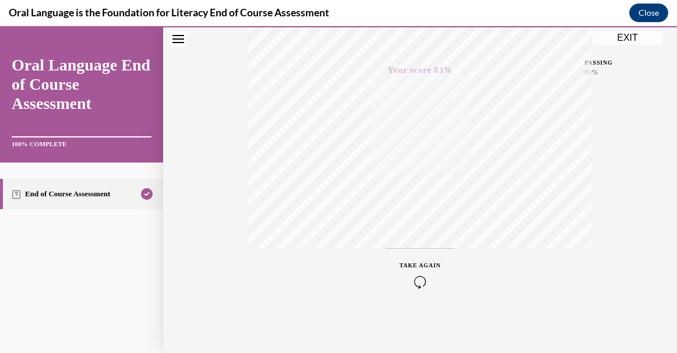
click at [612, 41] on button "EXIT" at bounding box center [628, 38] width 70 height 14
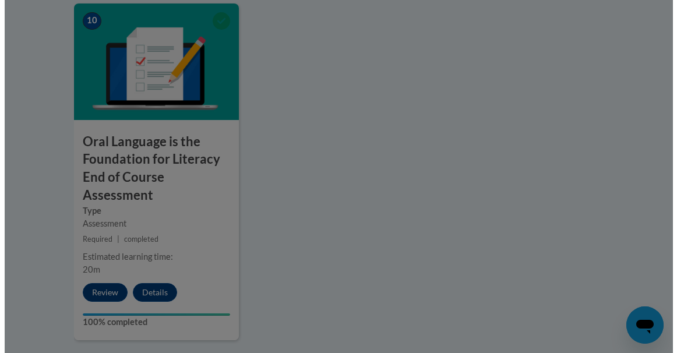
scroll to position [1415, 0]
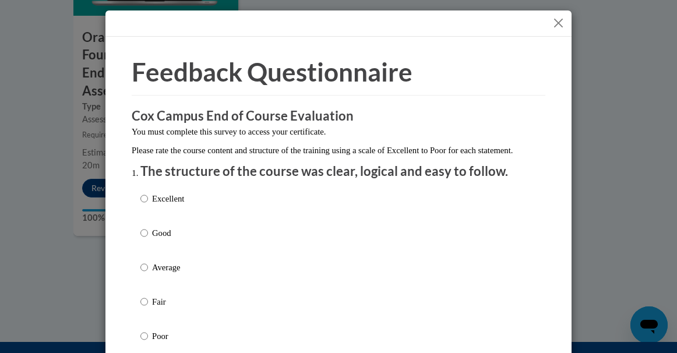
click at [152, 205] on p "Excellent" at bounding box center [168, 198] width 32 height 13
click at [148, 205] on input "Excellent" at bounding box center [144, 198] width 8 height 13
radio input "true"
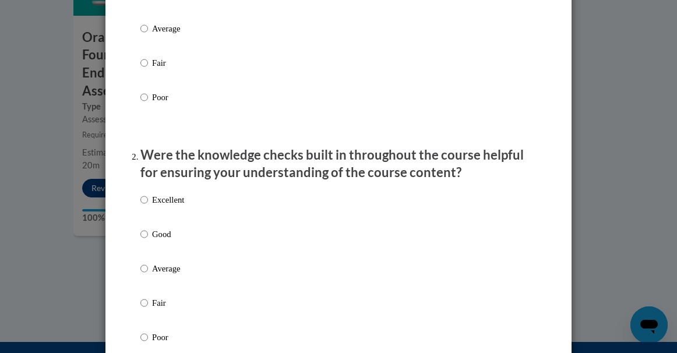
scroll to position [247, 0]
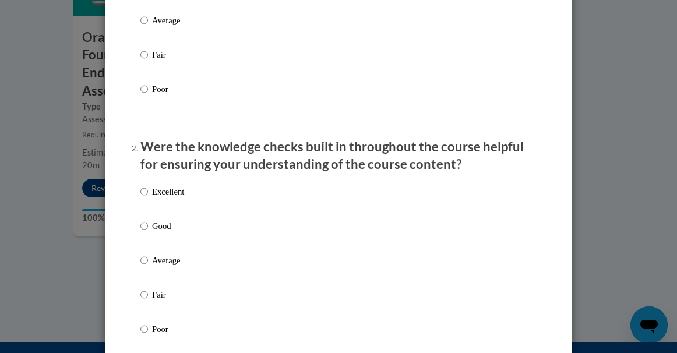
click at [159, 198] on p "Excellent" at bounding box center [168, 191] width 32 height 13
click at [148, 198] on input "Excellent" at bounding box center [144, 191] width 8 height 13
radio input "true"
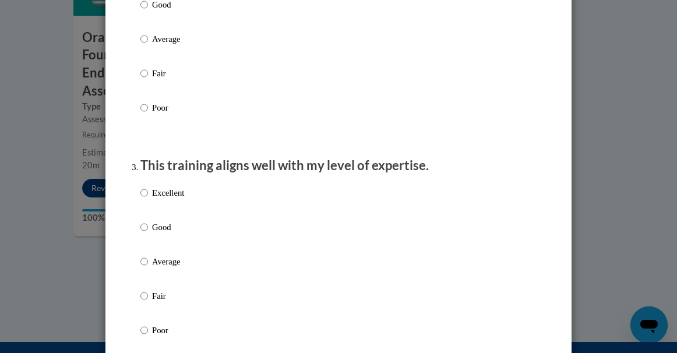
scroll to position [471, 0]
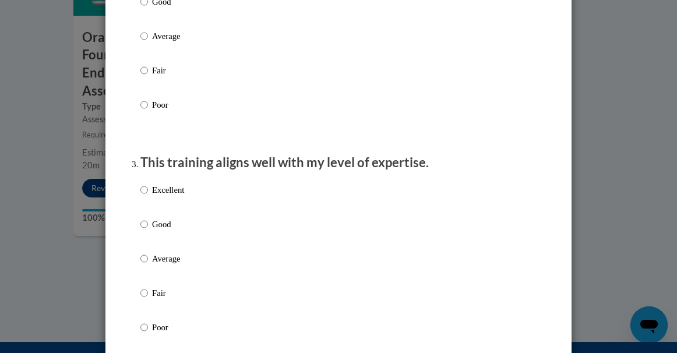
click at [159, 196] on p "Excellent" at bounding box center [168, 190] width 32 height 13
click at [148, 196] on input "Excellent" at bounding box center [144, 190] width 8 height 13
radio input "true"
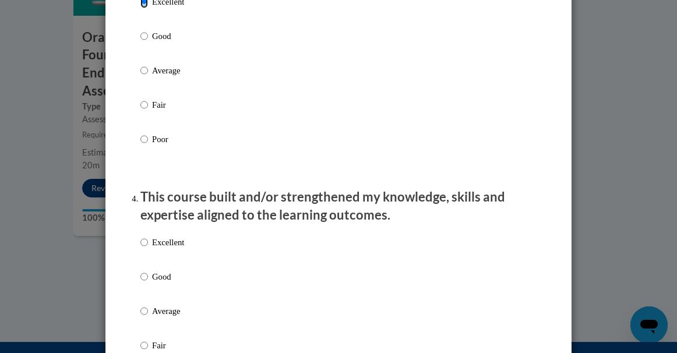
scroll to position [666, 0]
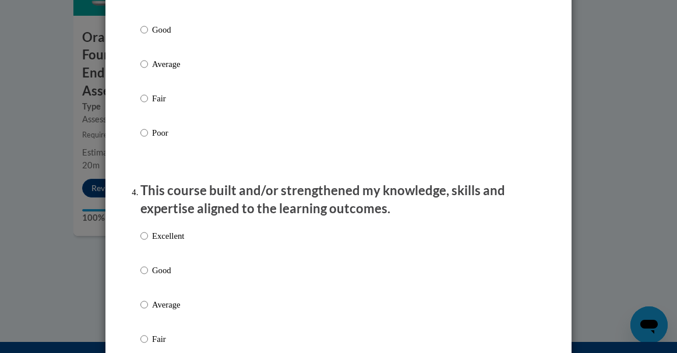
click at [156, 242] on p "Excellent" at bounding box center [168, 236] width 32 height 13
click at [148, 242] on input "Excellent" at bounding box center [144, 236] width 8 height 13
radio input "true"
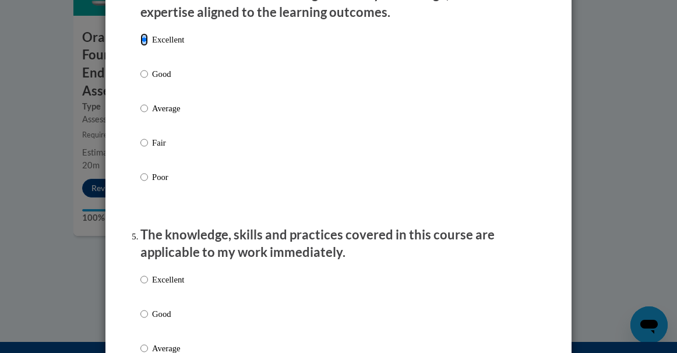
scroll to position [864, 0]
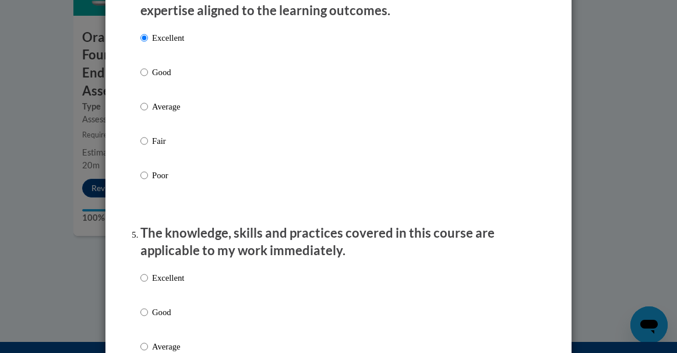
click at [152, 284] on p "Excellent" at bounding box center [168, 278] width 32 height 13
click at [148, 284] on input "Excellent" at bounding box center [144, 278] width 8 height 13
radio input "true"
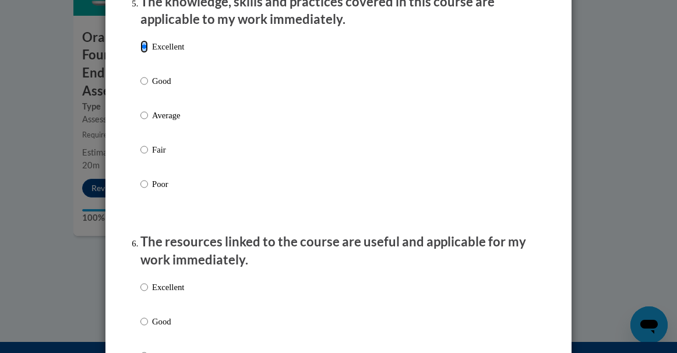
scroll to position [1108, 0]
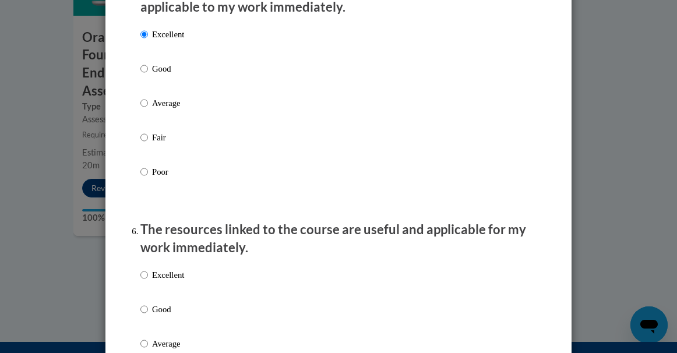
click at [152, 281] on p "Excellent" at bounding box center [168, 275] width 32 height 13
click at [148, 281] on input "Excellent" at bounding box center [144, 275] width 8 height 13
radio input "true"
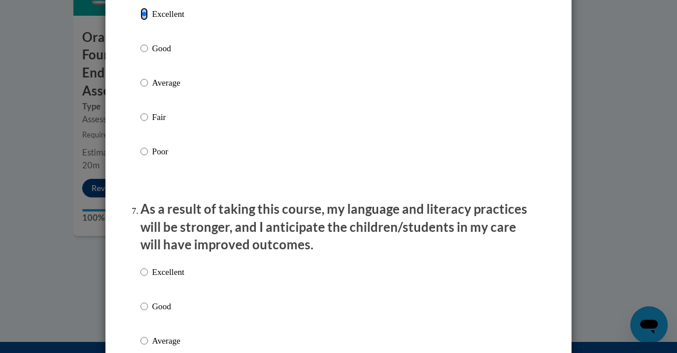
scroll to position [1382, 0]
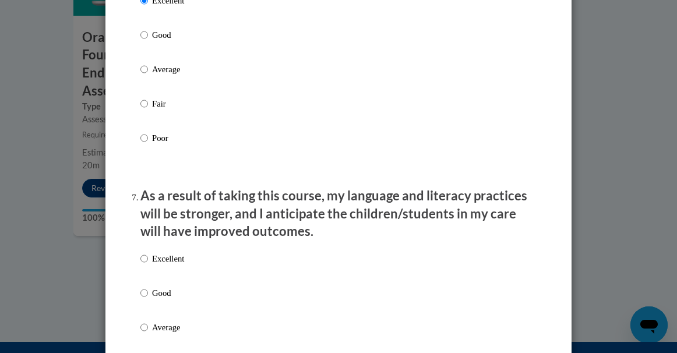
click at [152, 265] on p "Excellent" at bounding box center [168, 258] width 32 height 13
click at [148, 265] on input "Excellent" at bounding box center [144, 258] width 8 height 13
radio input "true"
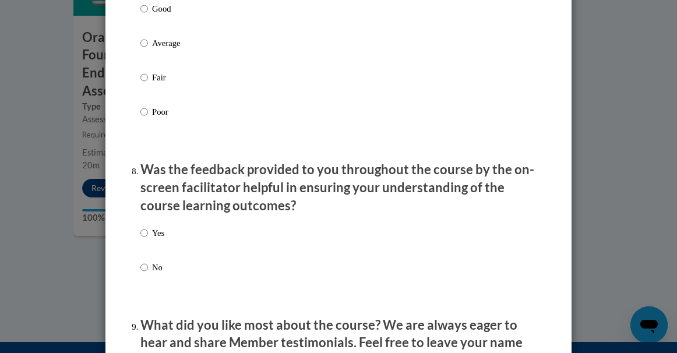
scroll to position [1667, 0]
click at [151, 254] on label "Yes" at bounding box center [152, 241] width 24 height 31
click at [148, 239] on input "Yes" at bounding box center [144, 232] width 8 height 13
radio input "true"
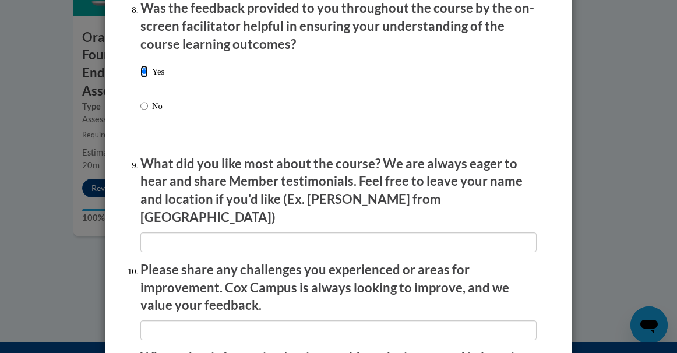
scroll to position [1842, 0]
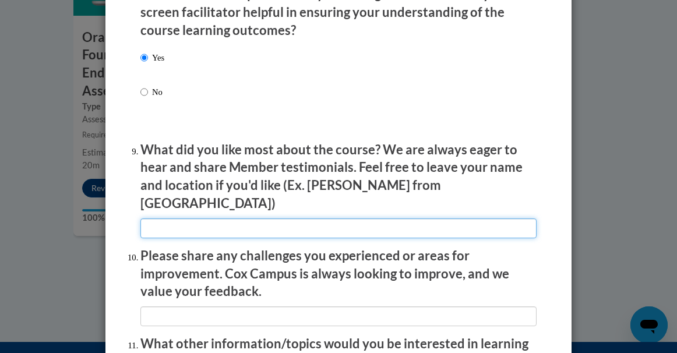
click at [186, 225] on input "textbox" at bounding box center [338, 228] width 396 height 20
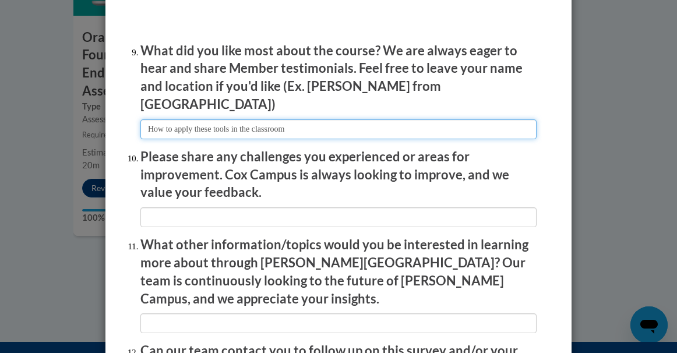
scroll to position [1941, 0]
type input "How to apply these tools in the classroom"
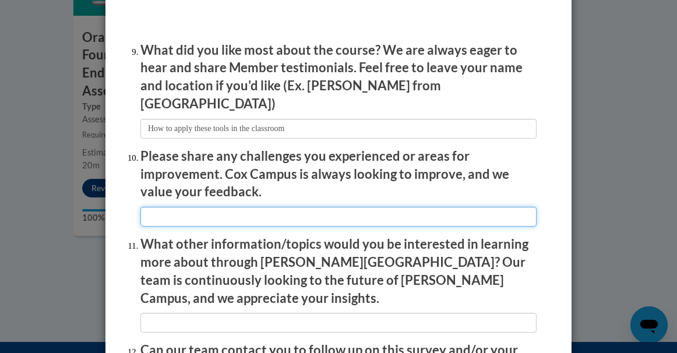
click at [186, 210] on input "textbox" at bounding box center [338, 217] width 396 height 20
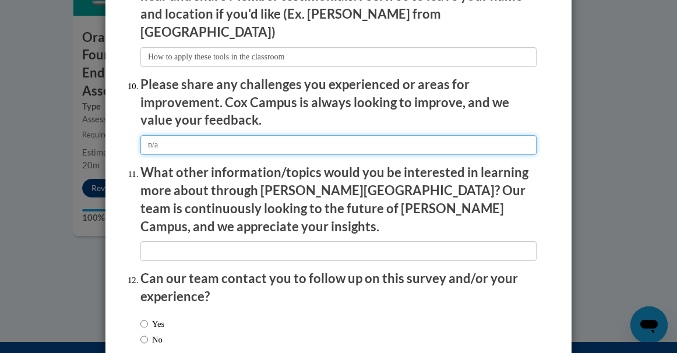
scroll to position [2044, 0]
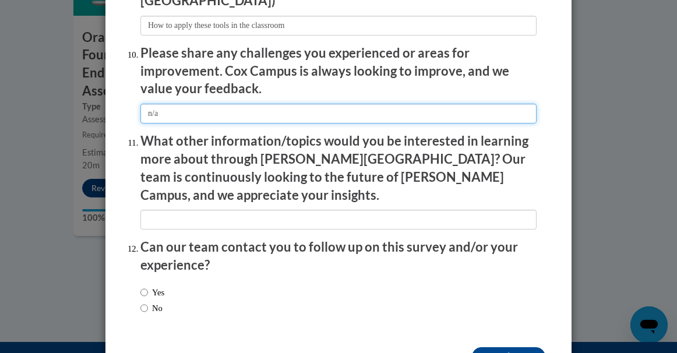
type input "n/a"
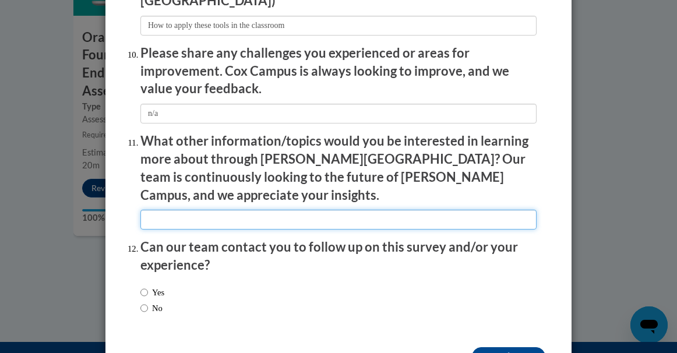
click at [206, 210] on input "textbox" at bounding box center [338, 220] width 396 height 20
type input "teaching reading k-3"
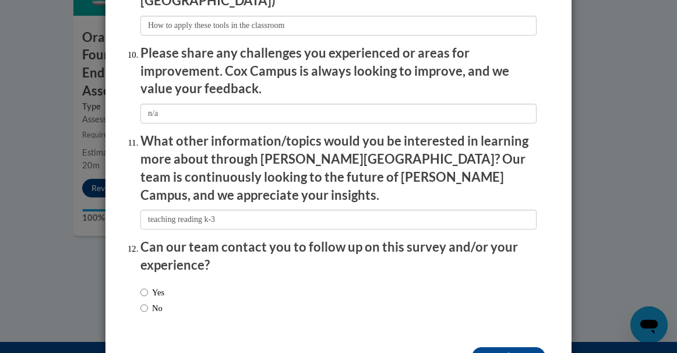
click at [147, 286] on label "Yes" at bounding box center [152, 292] width 24 height 13
click at [147, 286] on input "Yes" at bounding box center [144, 292] width 8 height 13
radio input "true"
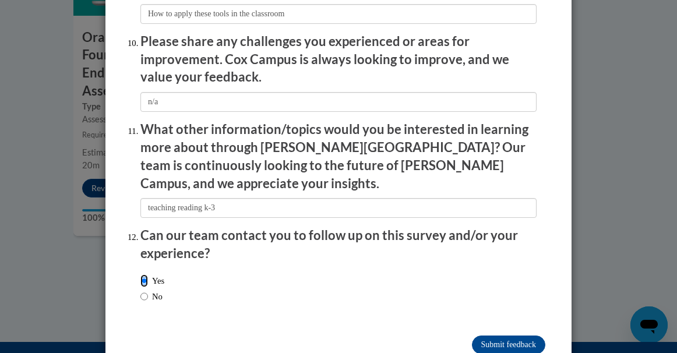
scroll to position [2068, 0]
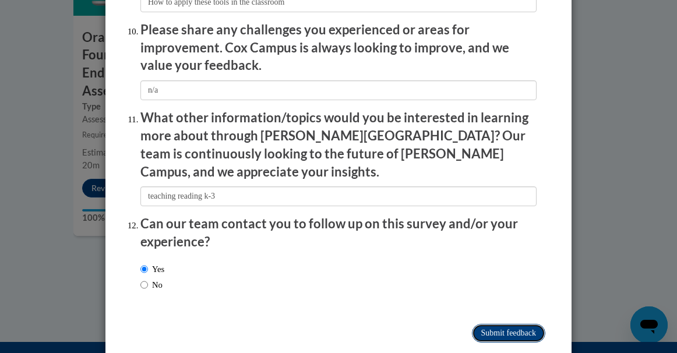
click at [502, 324] on input "Submit feedback" at bounding box center [508, 333] width 73 height 19
